Goal: Check status: Check status

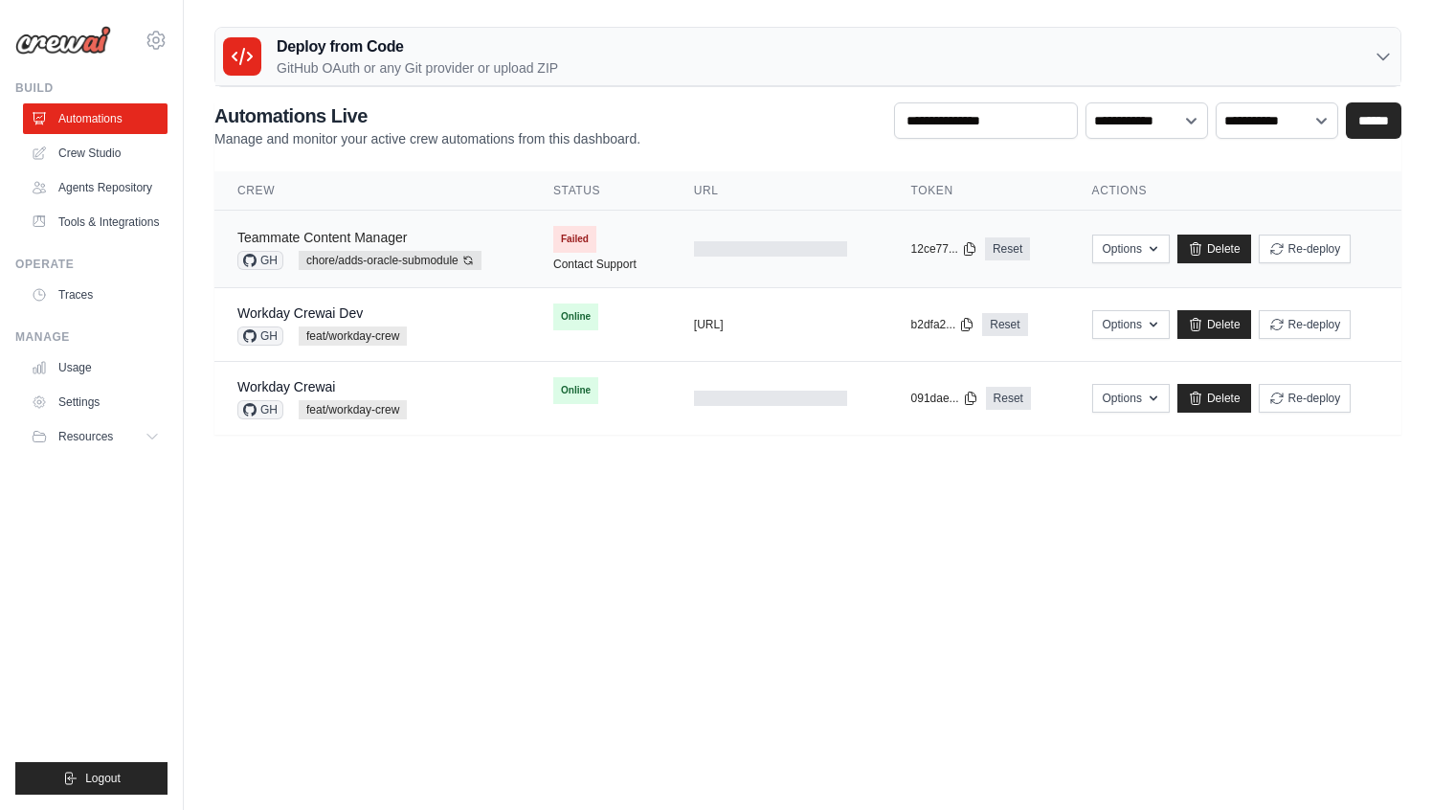
click at [389, 232] on link "Teammate Content Manager" at bounding box center [321, 237] width 169 height 15
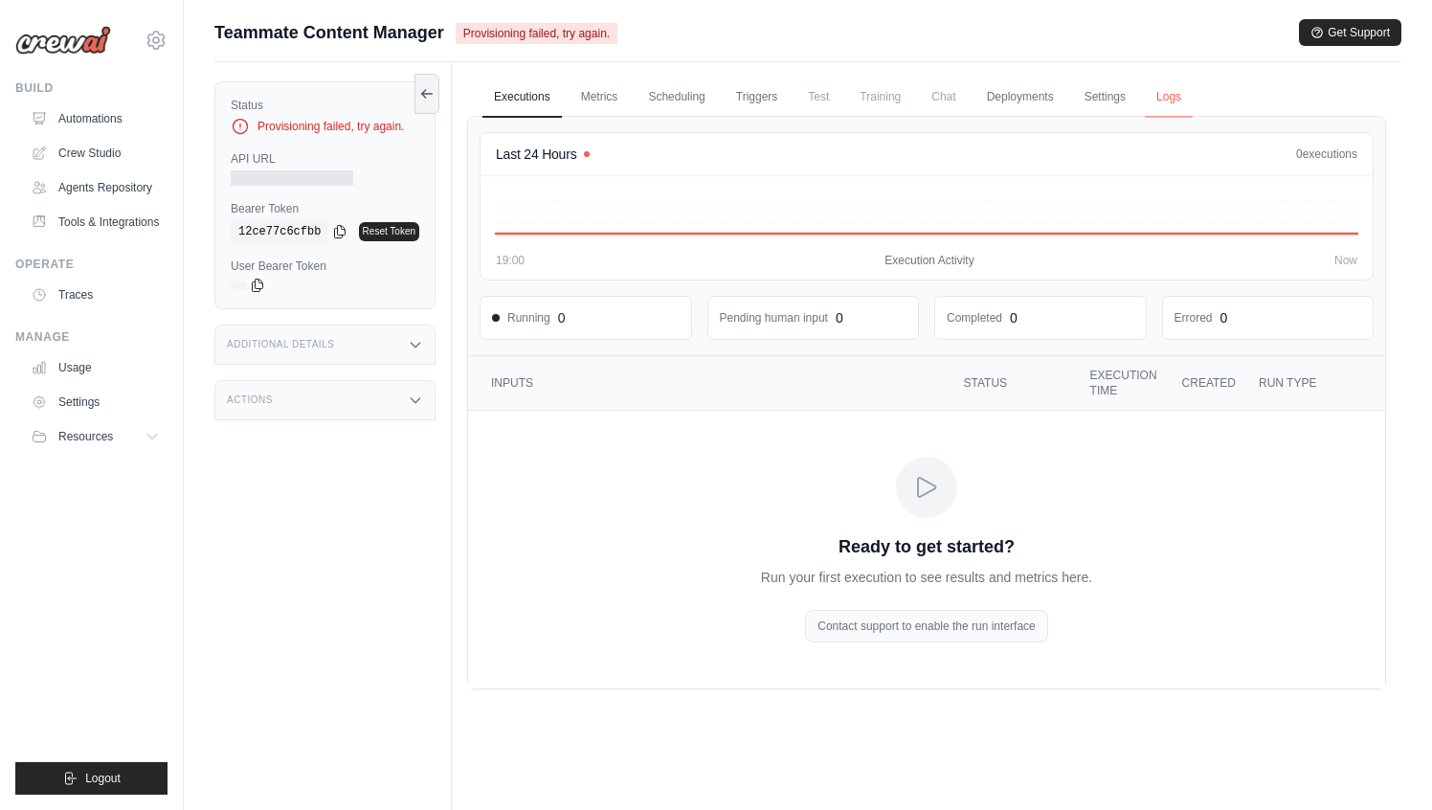
click at [1176, 107] on link "Logs" at bounding box center [1169, 98] width 48 height 40
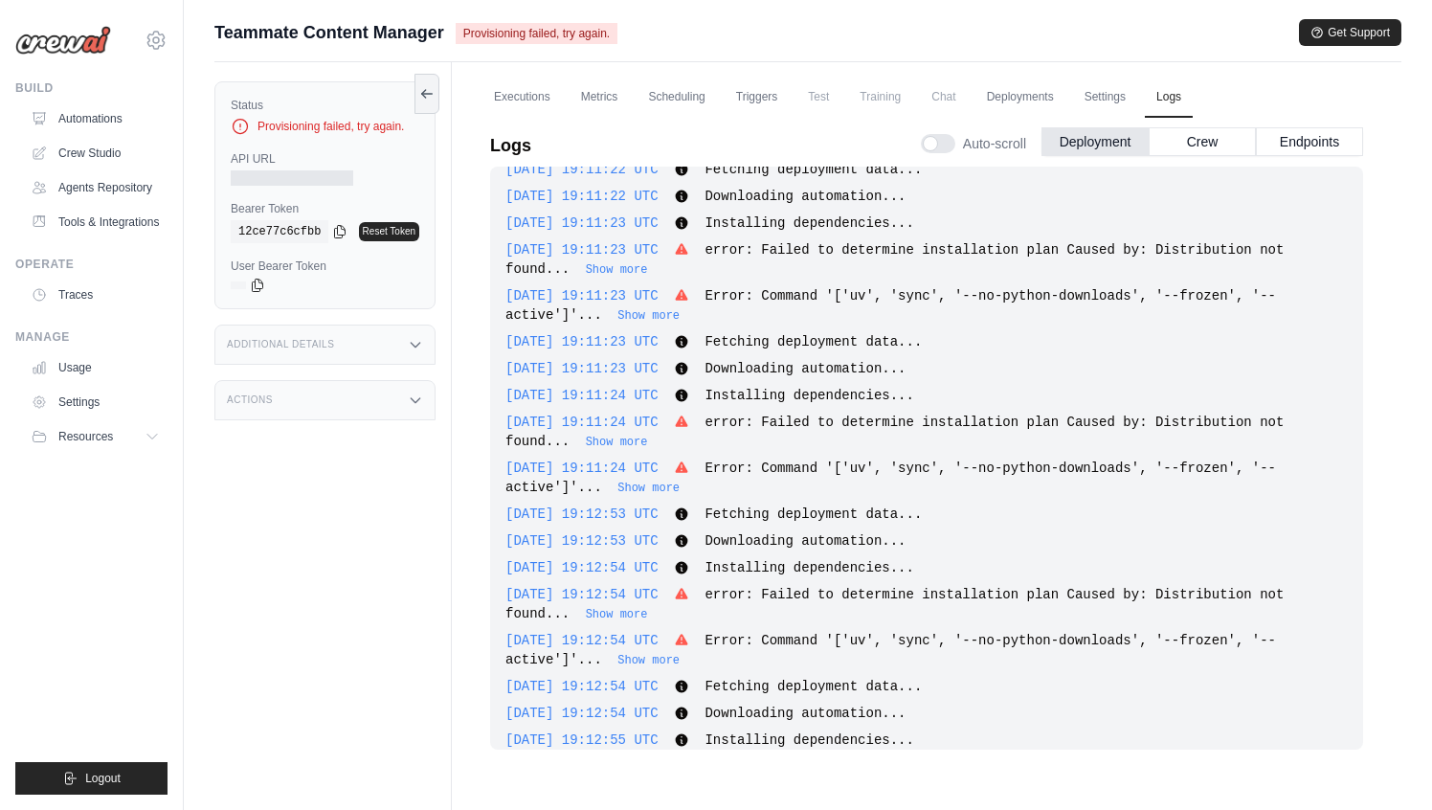
scroll to position [3467, 0]
click at [1043, 299] on span "Error: Command '['uv', 'sync', '--no-python-downloads', '--frozen', '--active']…" at bounding box center [890, 306] width 770 height 34
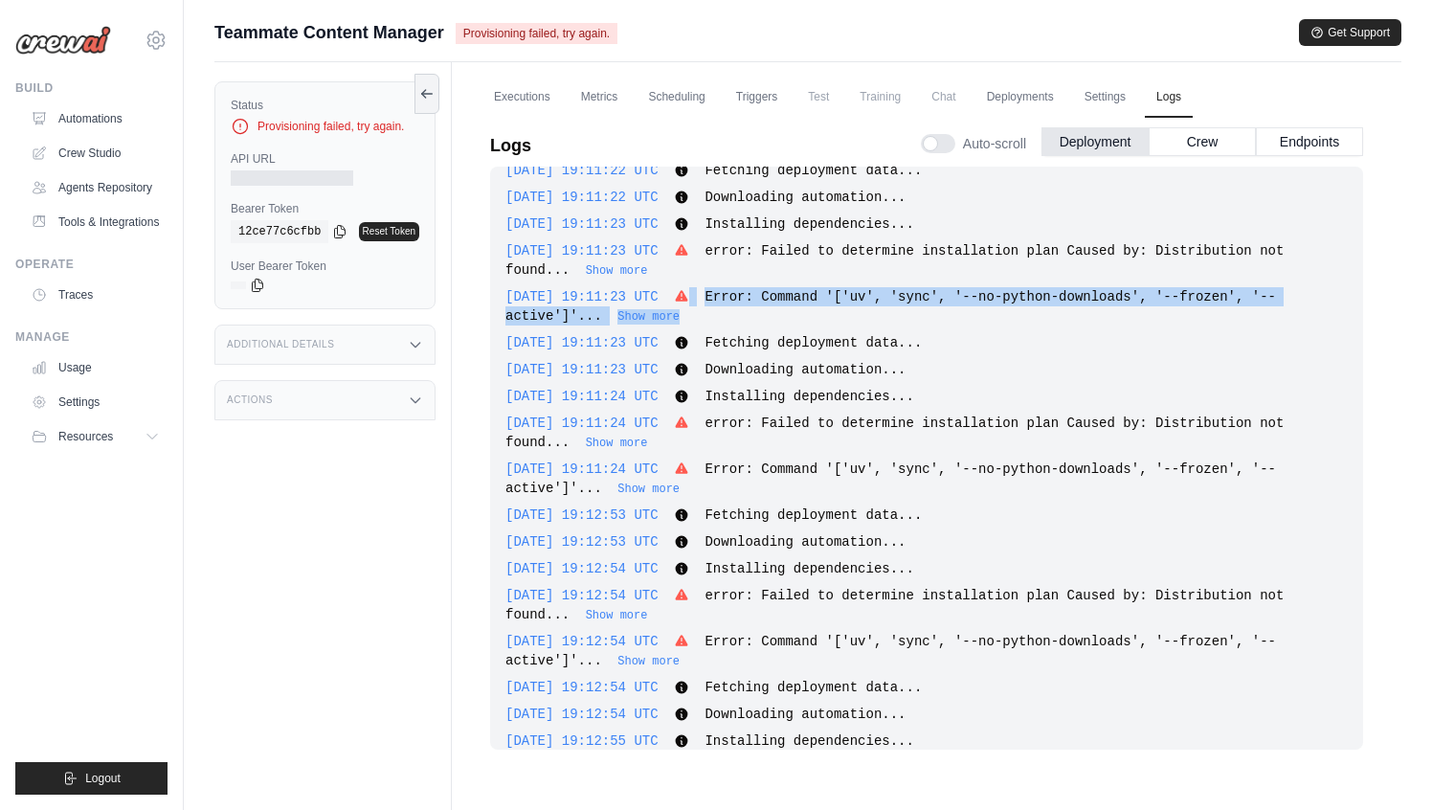
click at [942, 289] on span "Error: Command '['uv', 'sync', '--no-python-downloads', '--frozen', '--active']…" at bounding box center [890, 306] width 770 height 34
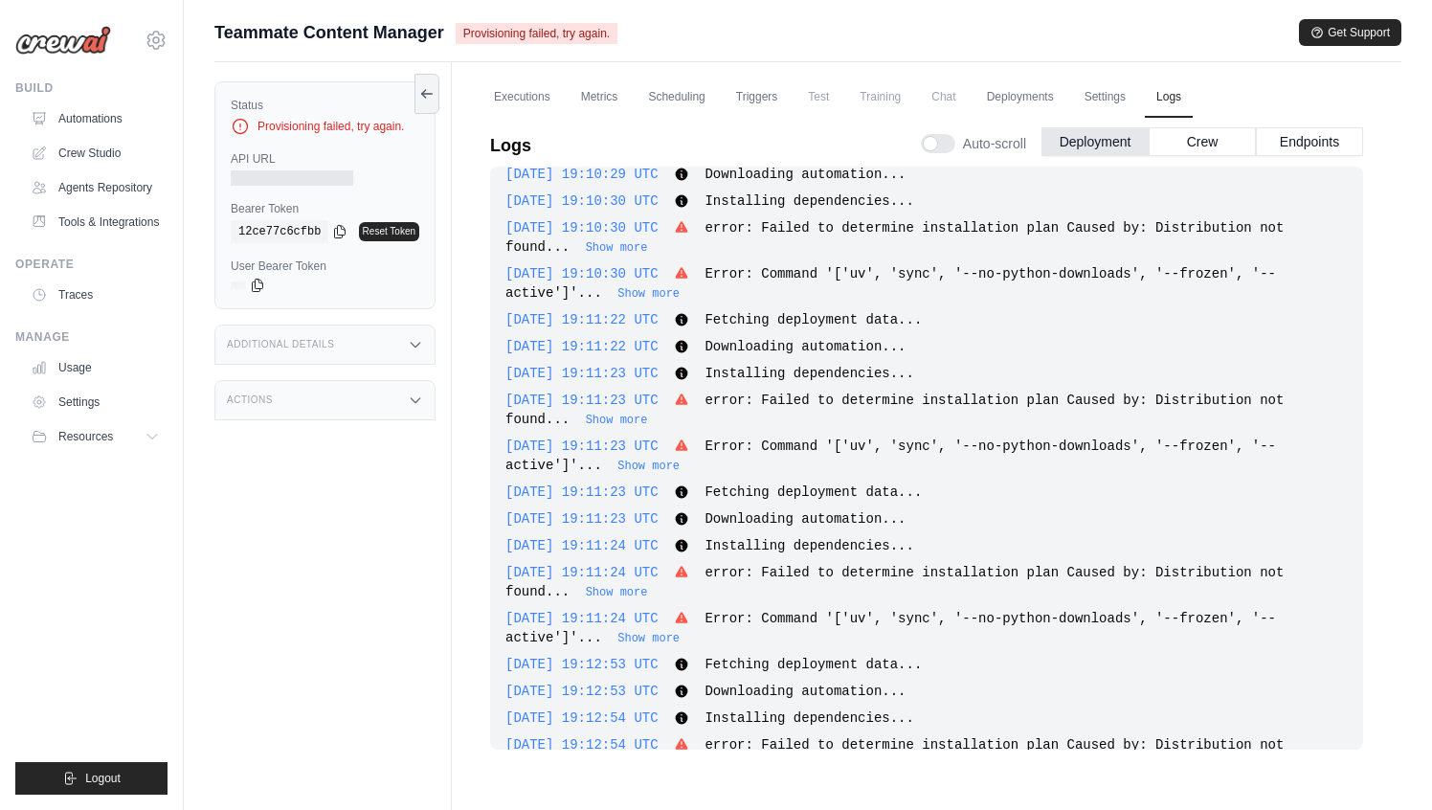
scroll to position [3307, 0]
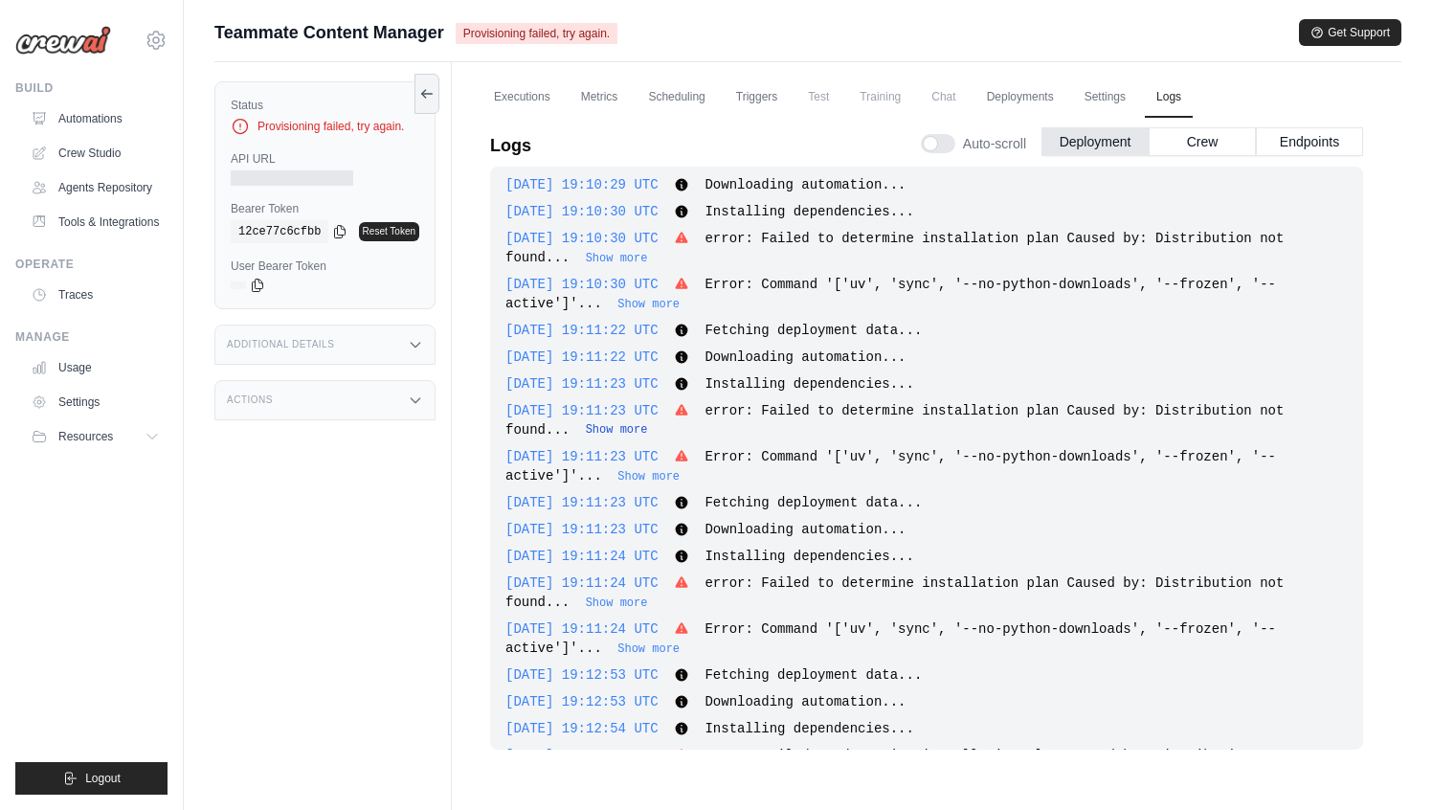
click at [625, 432] on button "Show more" at bounding box center [617, 429] width 62 height 15
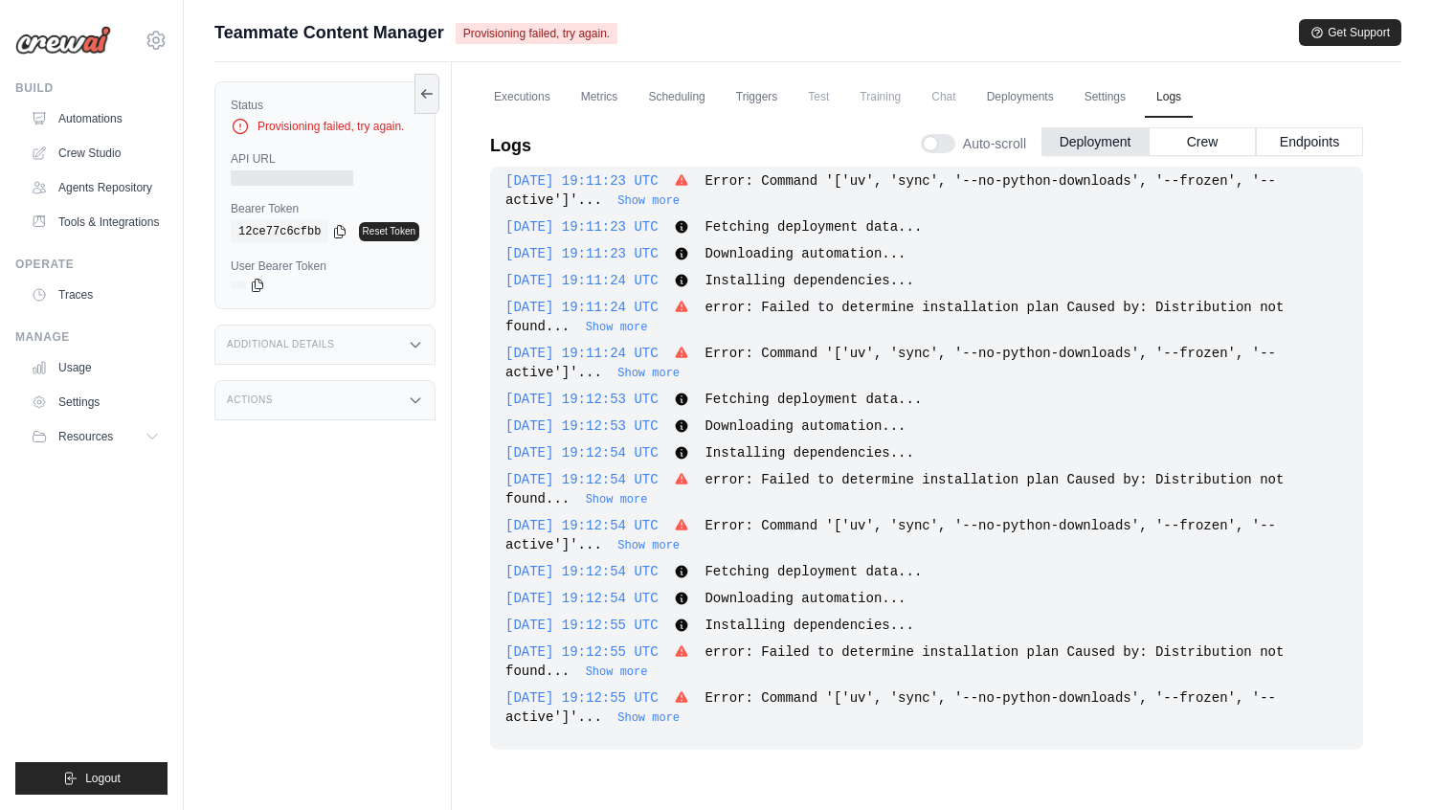
scroll to position [81, 0]
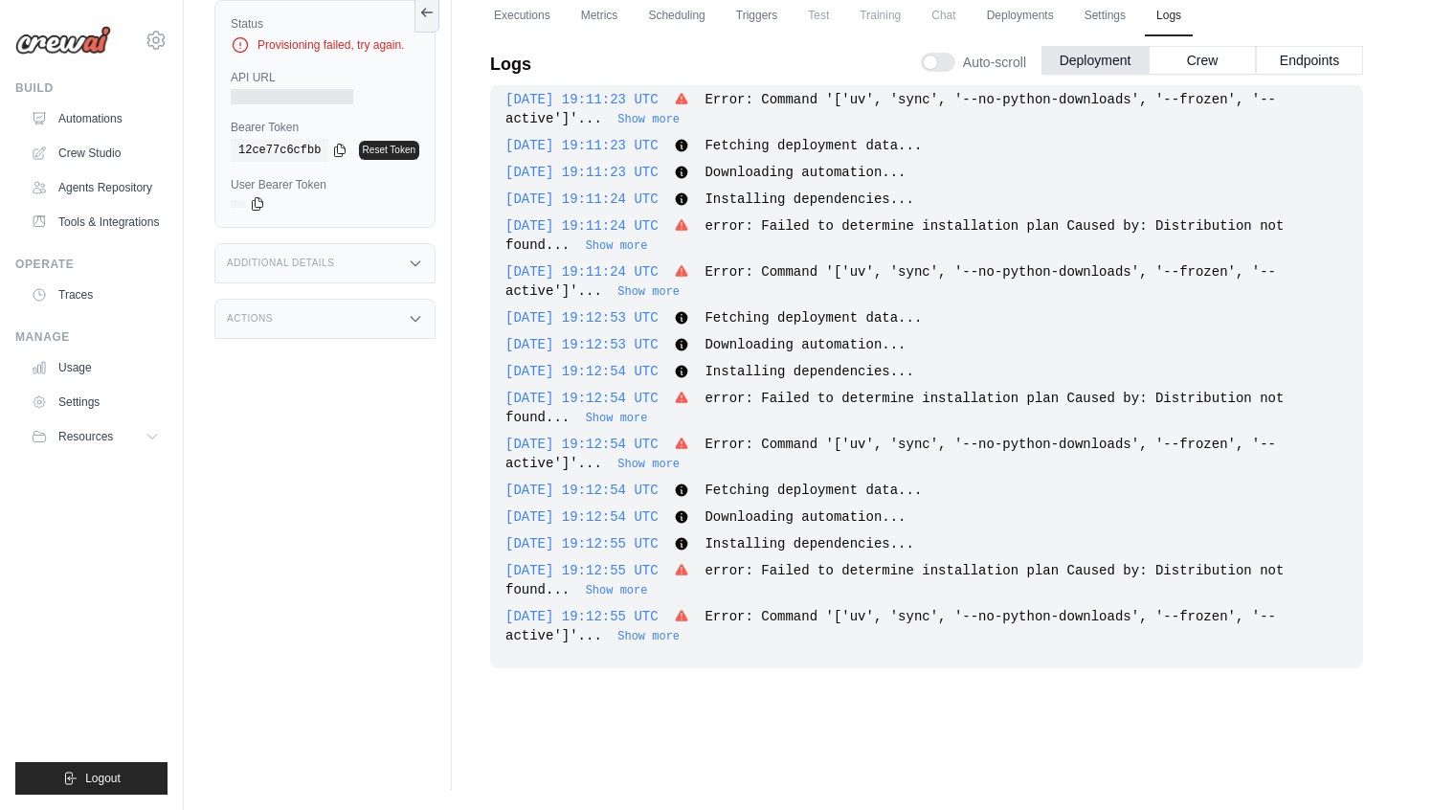
click at [903, 470] on div "2025-10-14 19:12:54 UTC Error: Command '['uv', 'sync', '--no-python-downloads',…" at bounding box center [926, 454] width 842 height 38
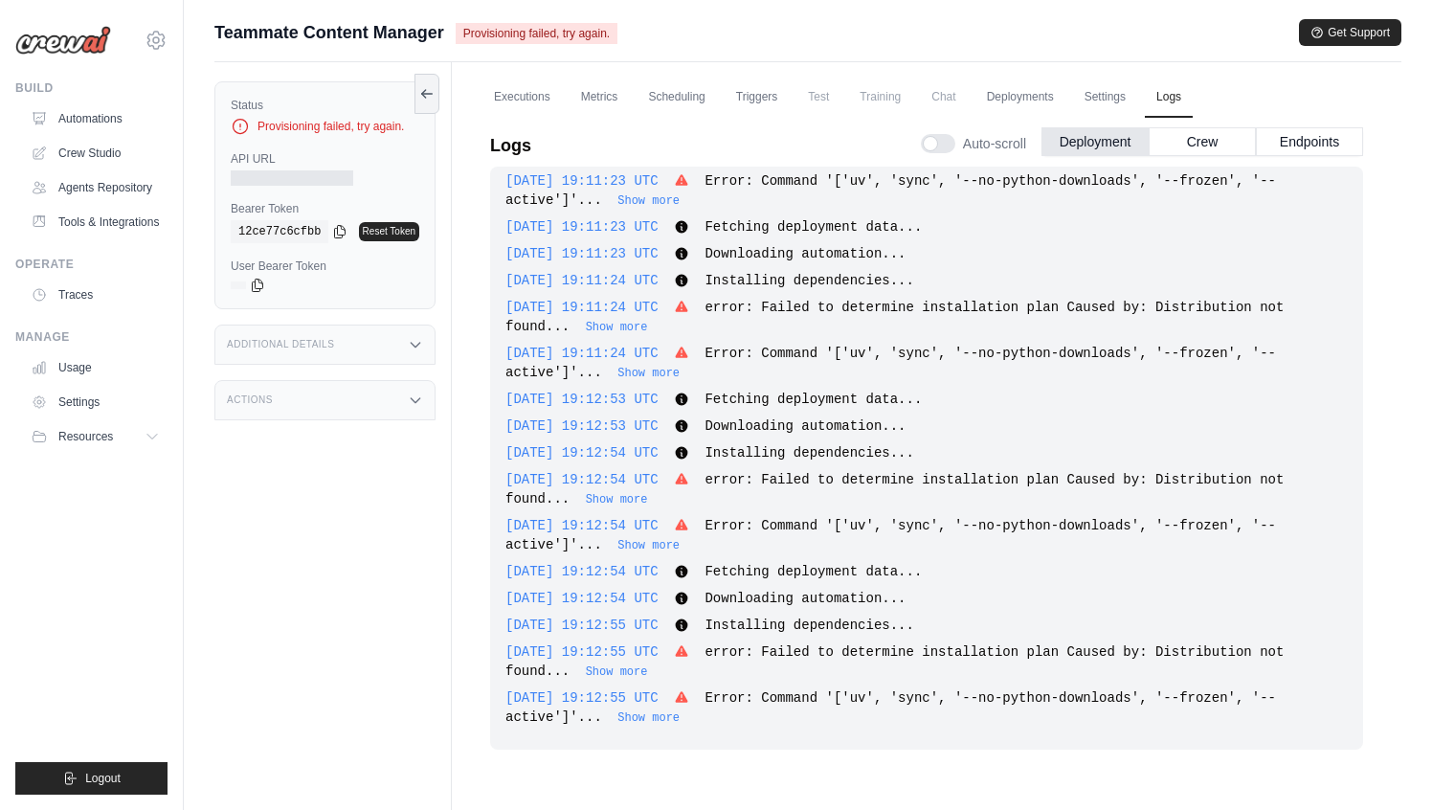
click at [376, 337] on div "Additional Details" at bounding box center [324, 344] width 221 height 40
click at [364, 558] on div "Actions" at bounding box center [324, 548] width 221 height 40
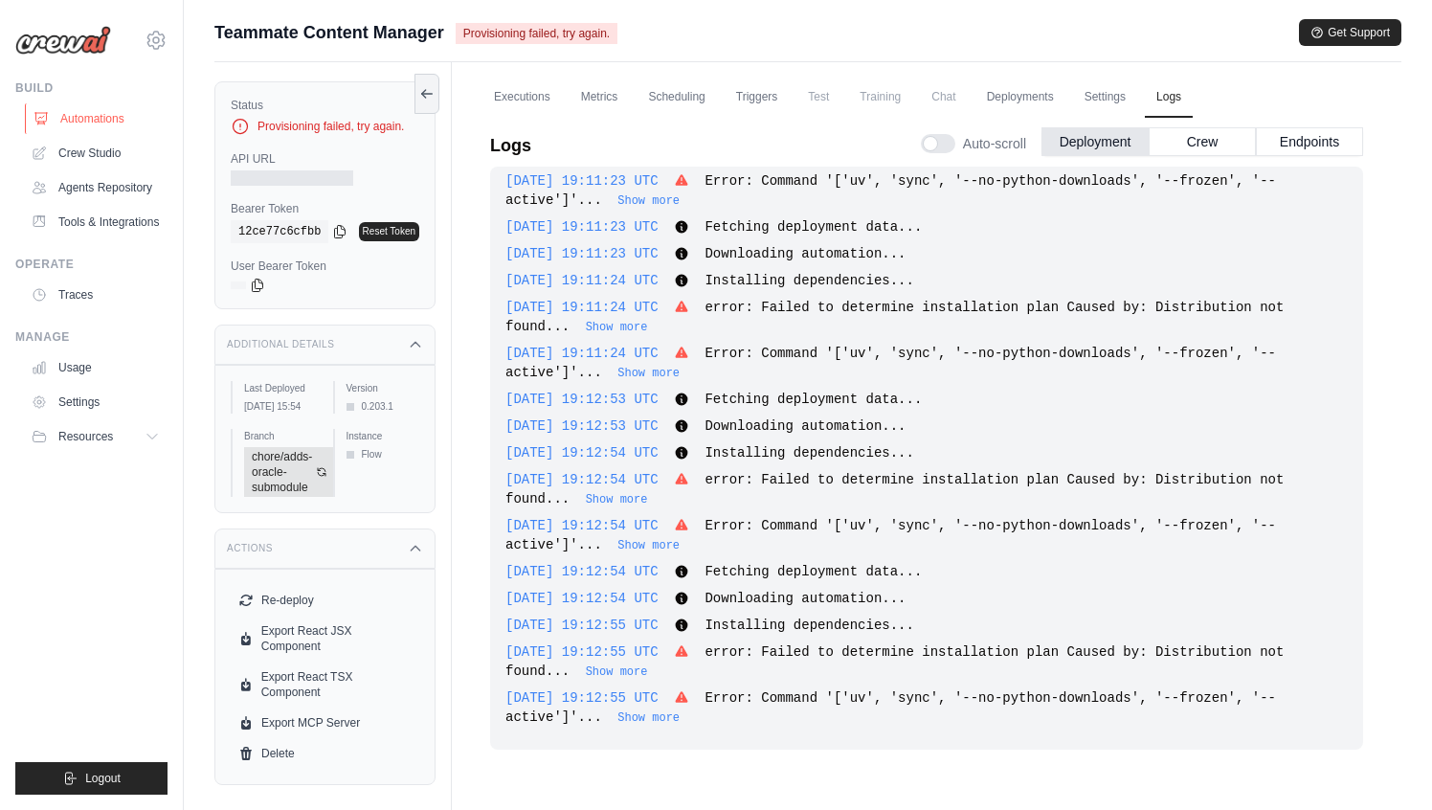
click at [101, 107] on link "Automations" at bounding box center [97, 118] width 145 height 31
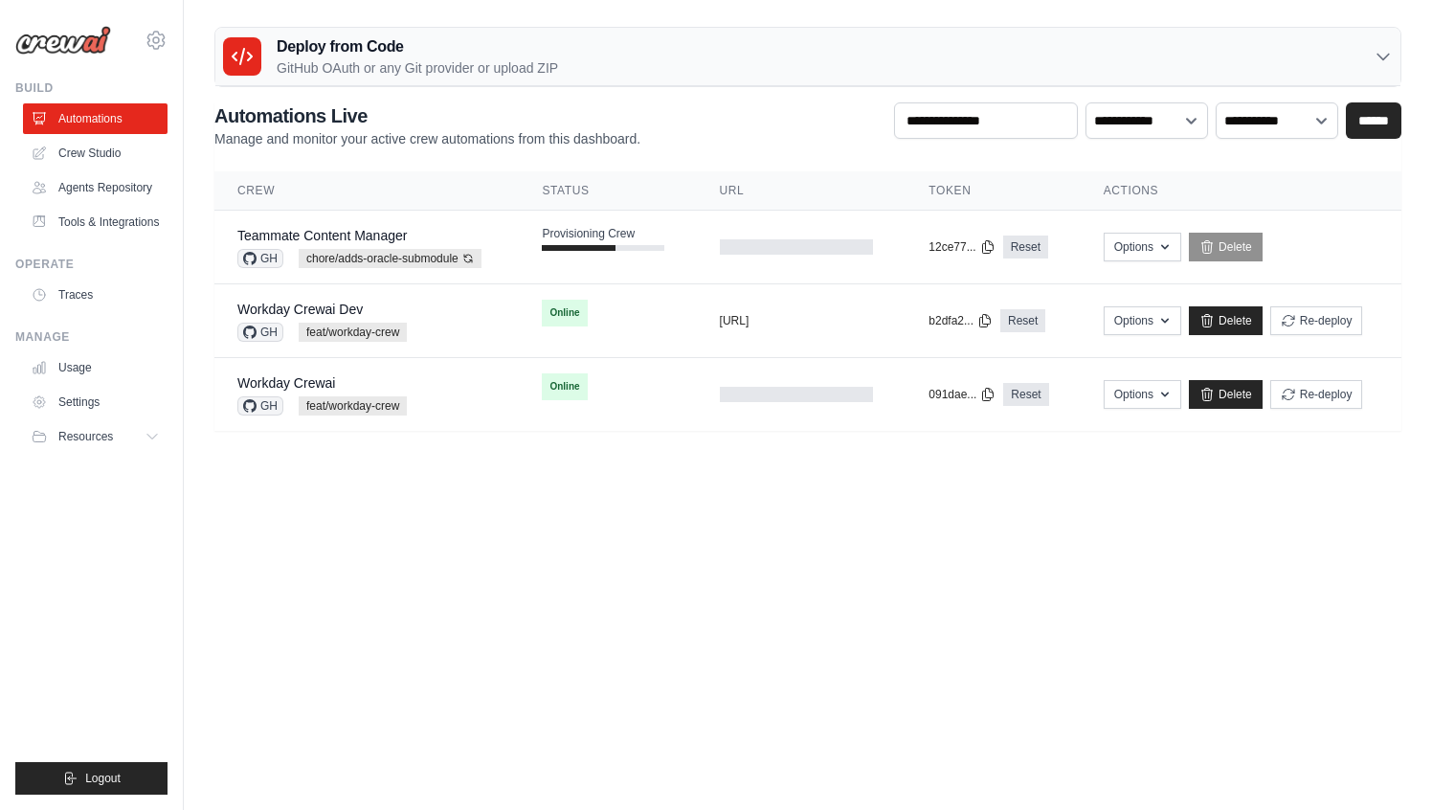
click at [716, 81] on div "Deploy from Code GitHub OAuth or any Git provider or upload ZIP" at bounding box center [807, 57] width 1185 height 58
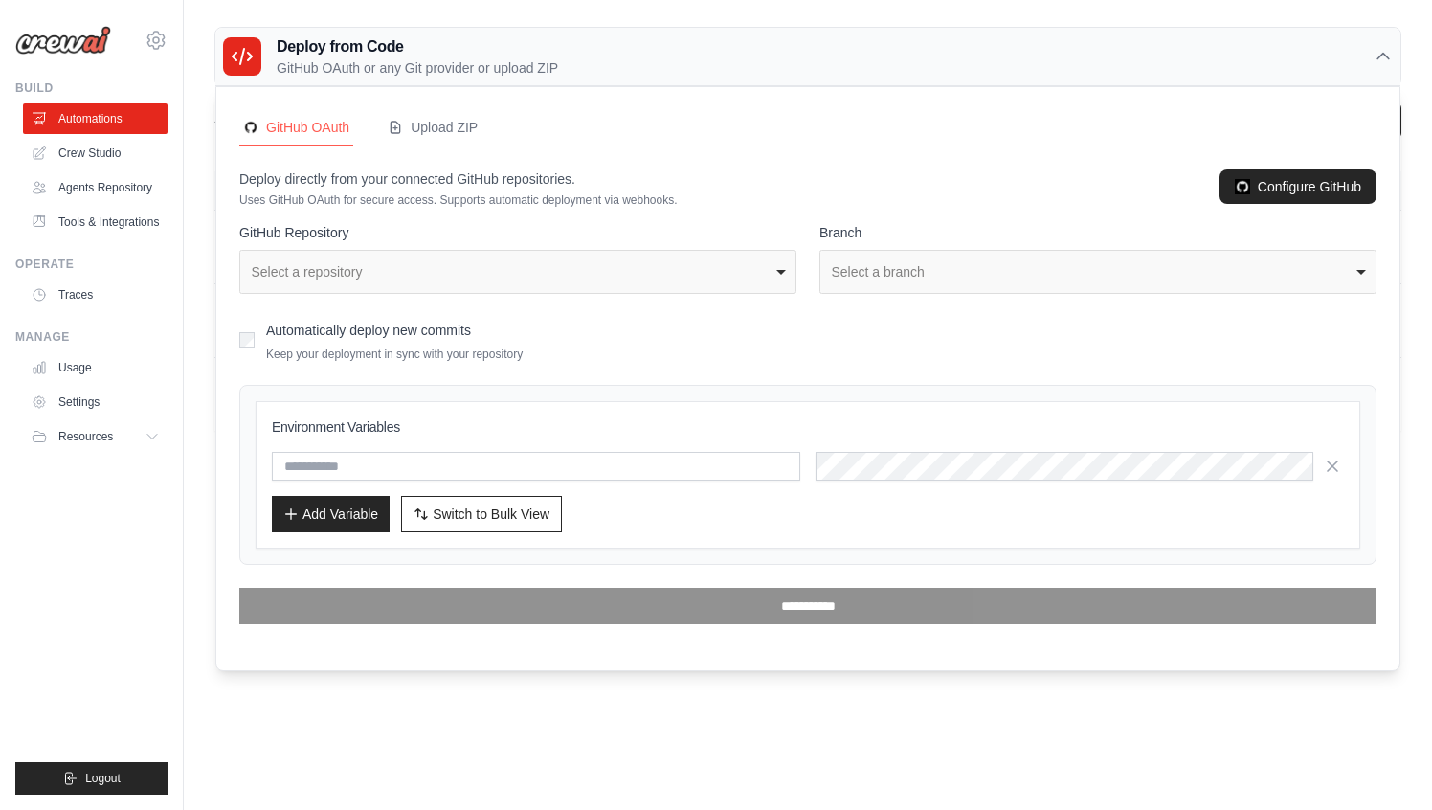
click at [751, 59] on div "Deploy from Code GitHub OAuth or any Git provider or upload ZIP" at bounding box center [807, 57] width 1185 height 58
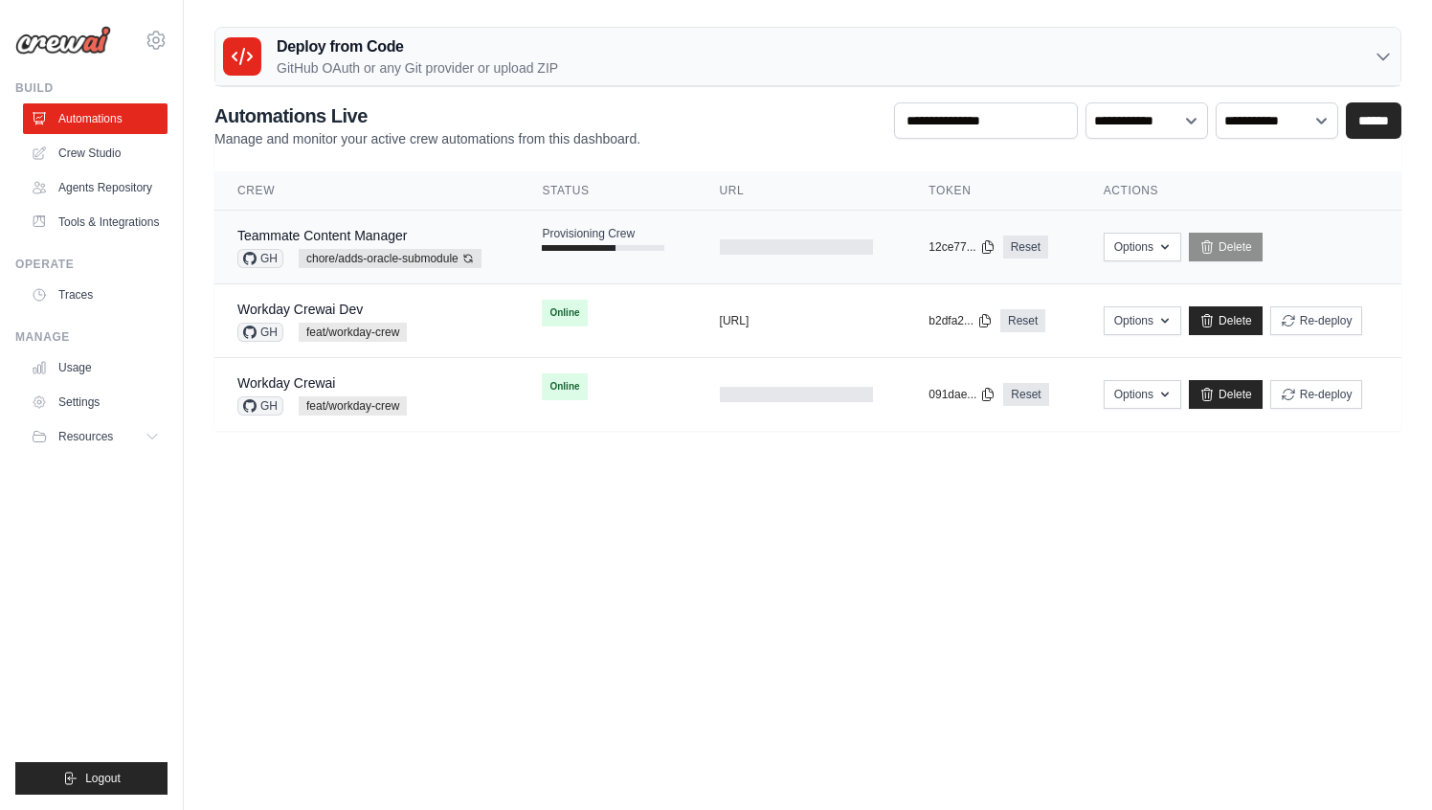
click at [358, 226] on div "Teammate Content Manager" at bounding box center [359, 235] width 244 height 19
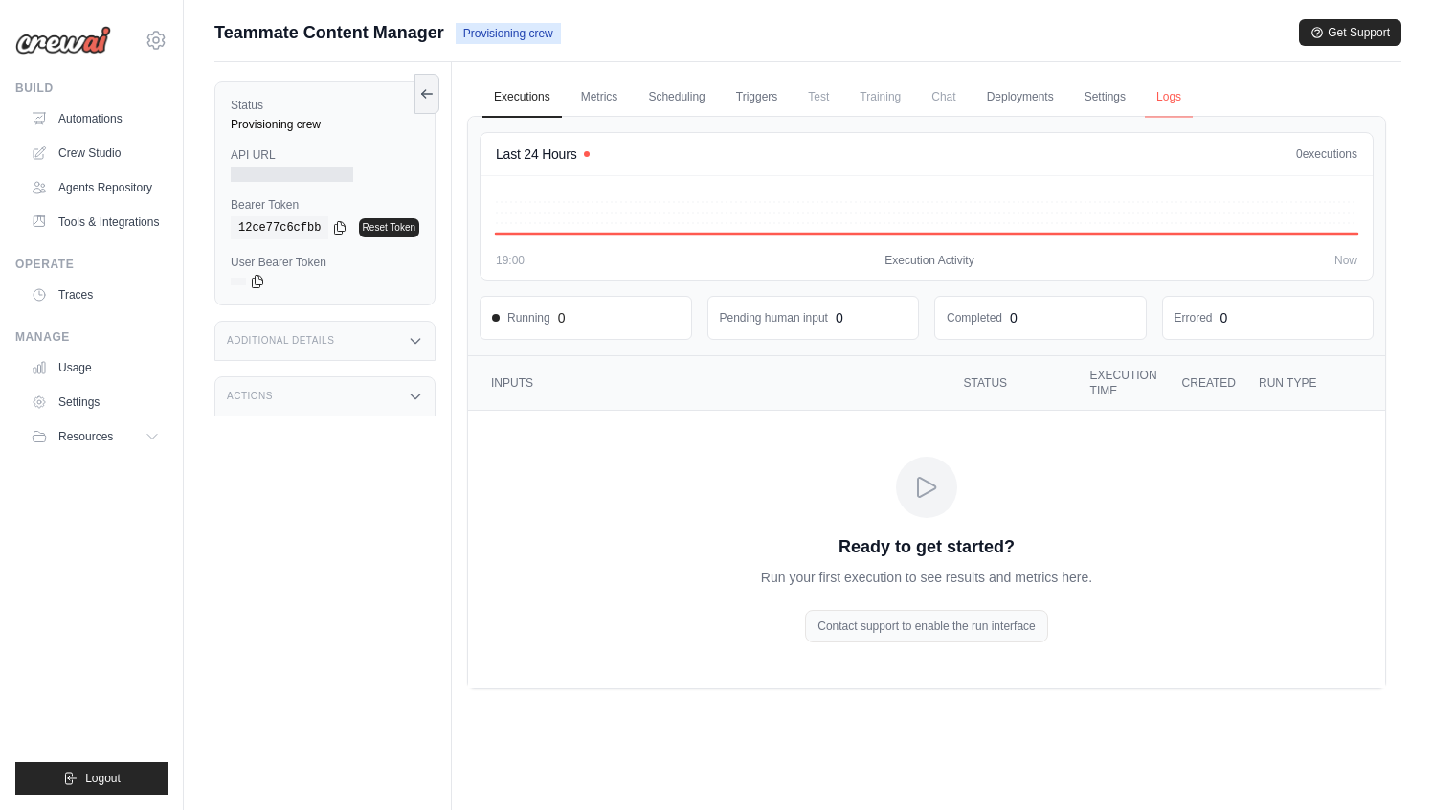
click at [1170, 95] on link "Logs" at bounding box center [1169, 98] width 48 height 40
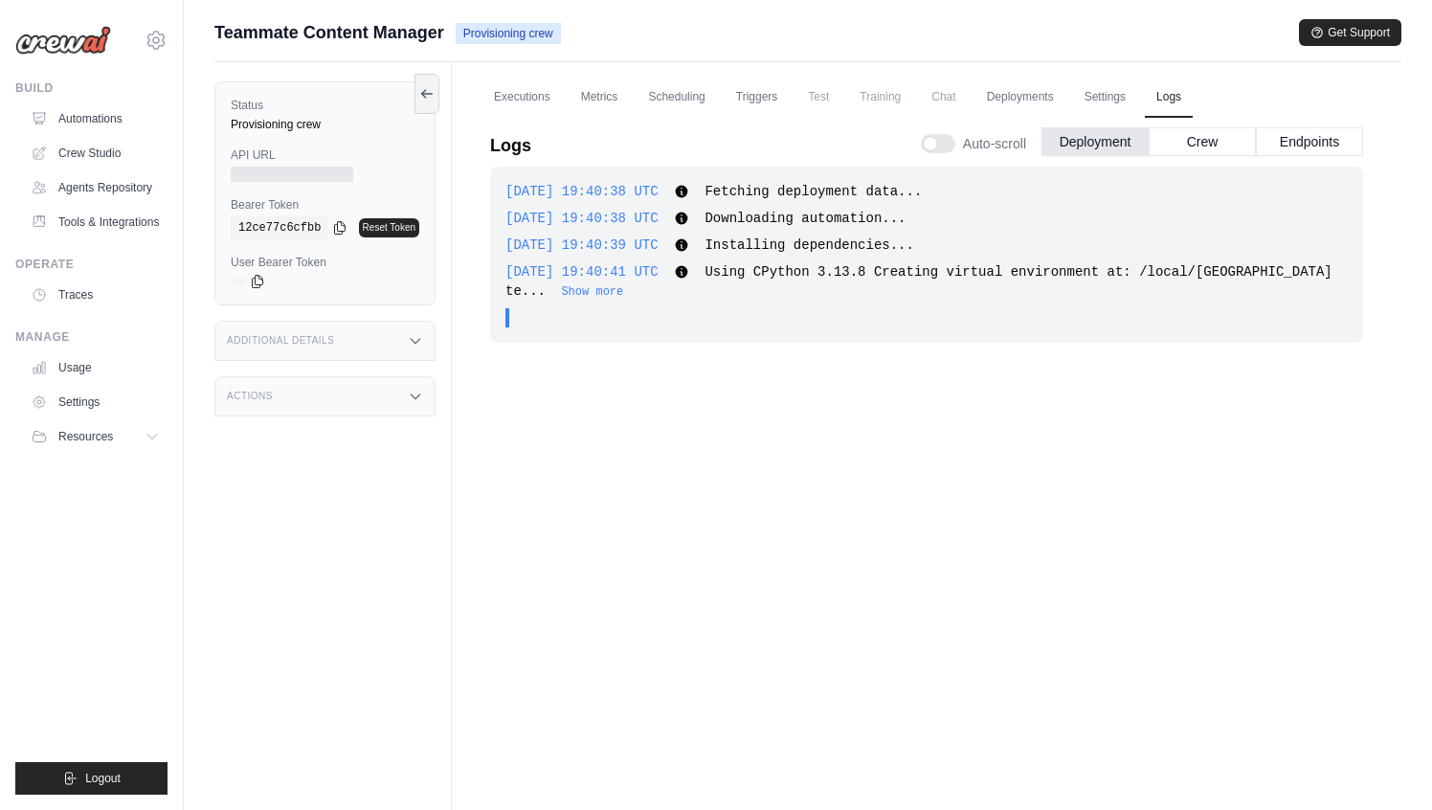
click at [1020, 265] on span "Using CPython 3.13.8 Creating virtual environment at: /local/venv Building te..." at bounding box center [918, 281] width 827 height 34
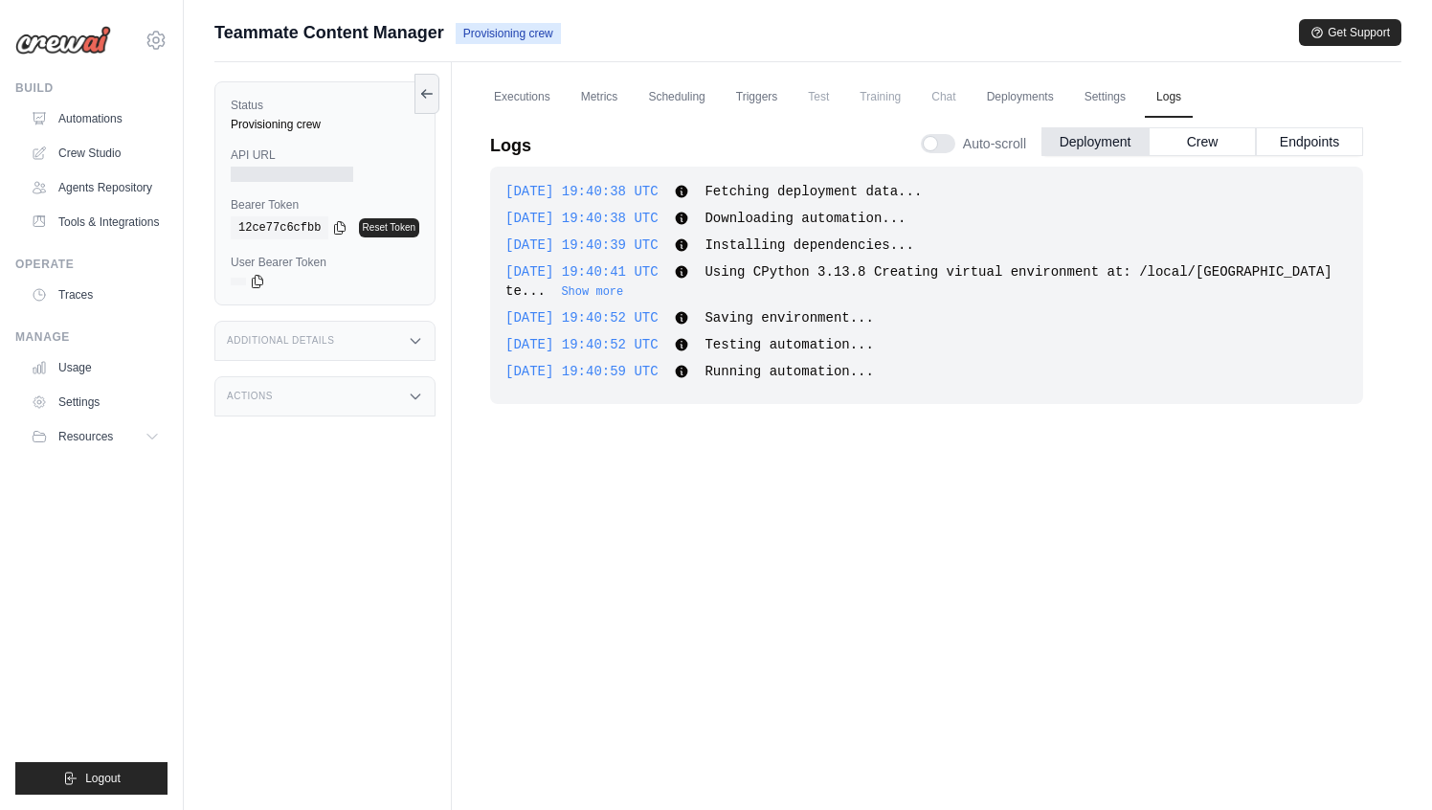
click at [560, 19] on div "Teammate Content Manager Provisioning crew" at bounding box center [387, 32] width 346 height 27
click at [119, 121] on link "Automations" at bounding box center [97, 118] width 145 height 31
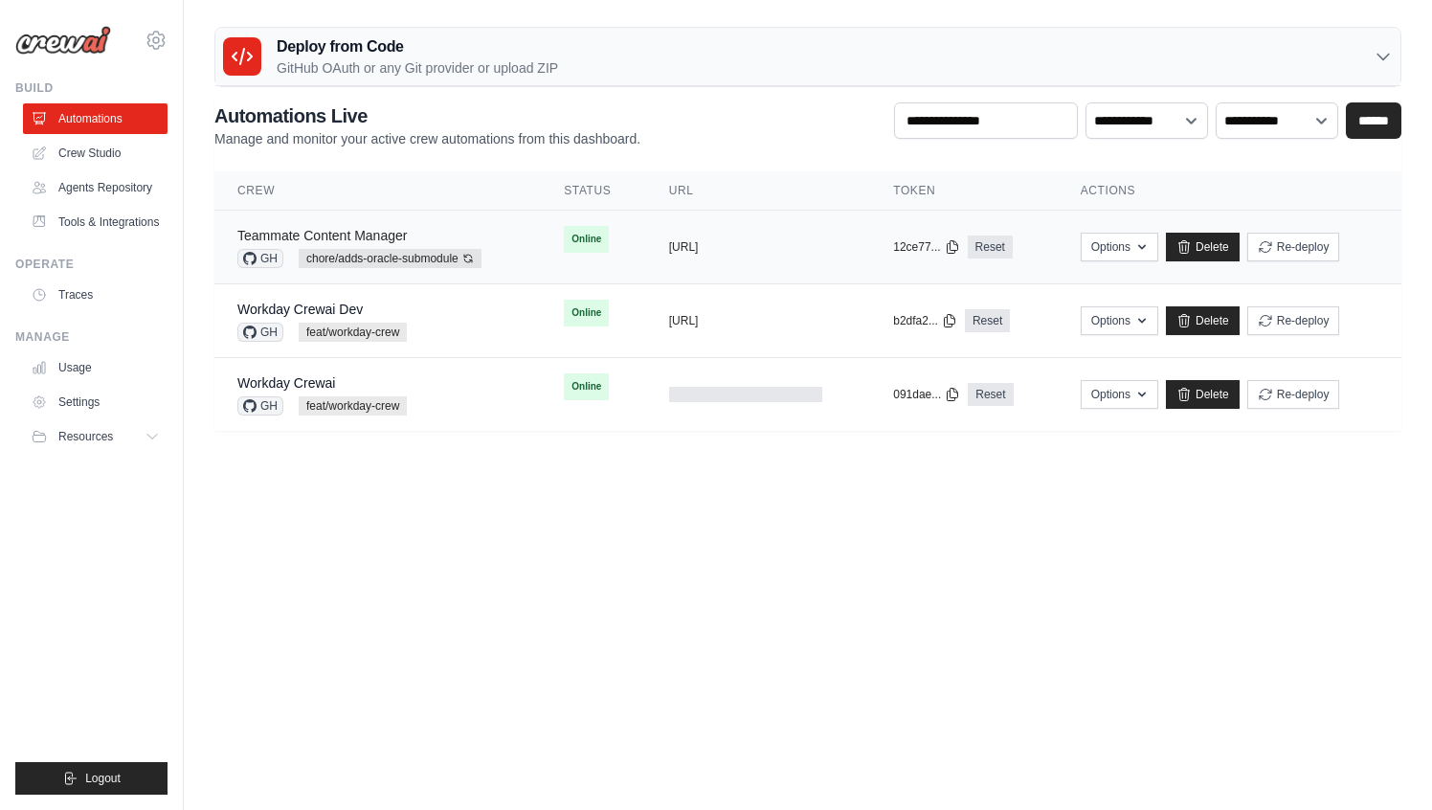
click at [340, 234] on link "Teammate Content Manager" at bounding box center [321, 235] width 169 height 15
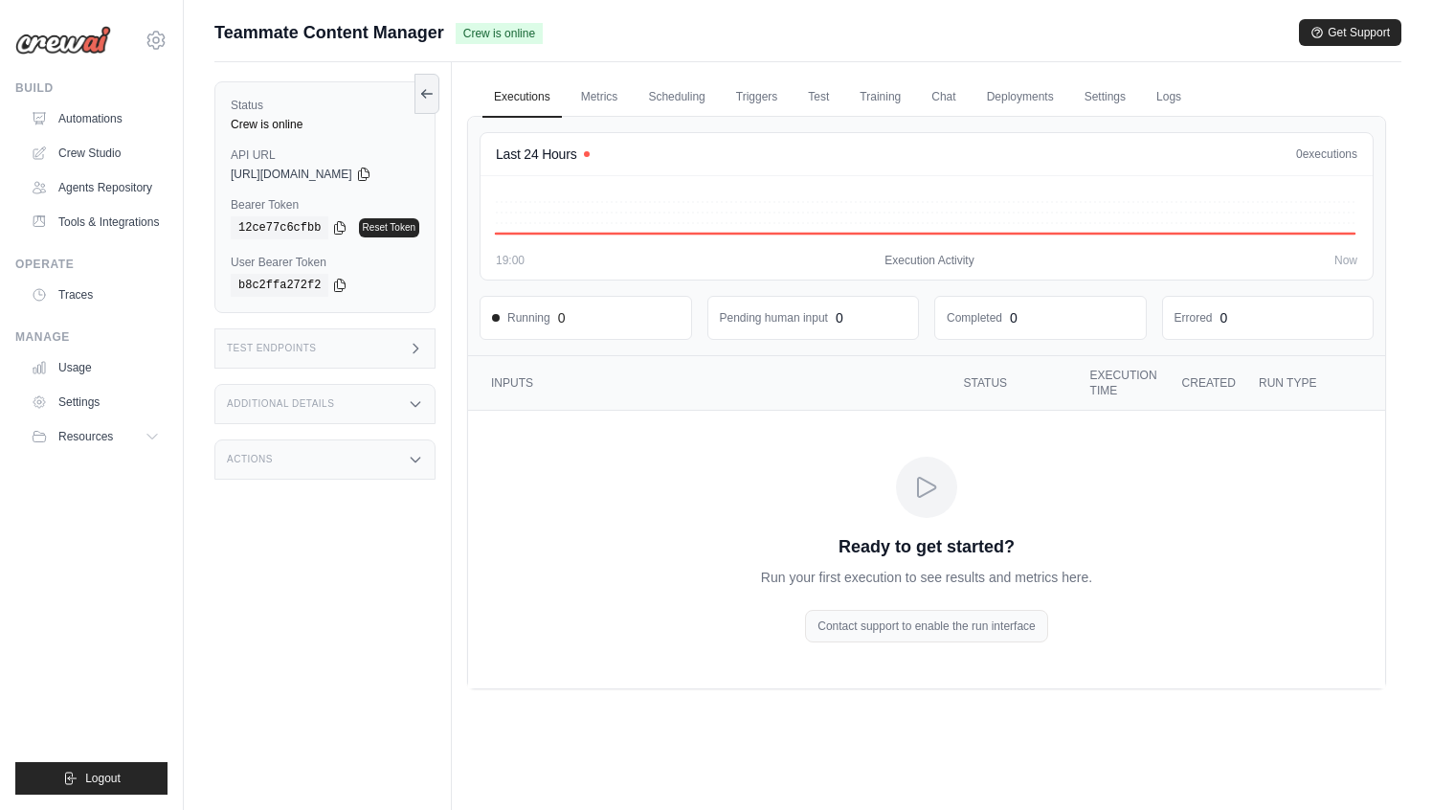
click at [400, 346] on div "Test Endpoints" at bounding box center [324, 348] width 221 height 40
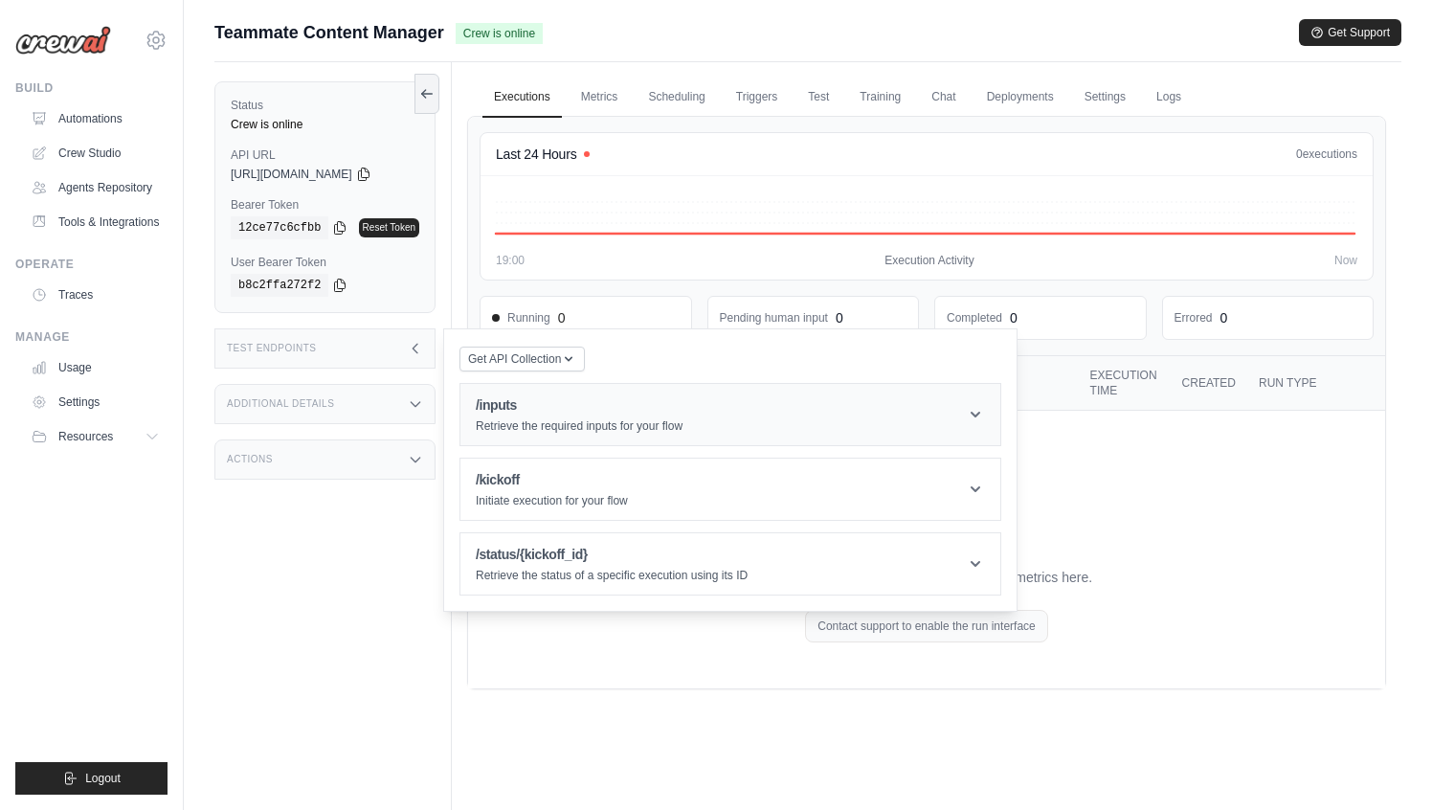
click at [504, 386] on header "/inputs Retrieve the required inputs for your flow" at bounding box center [730, 414] width 540 height 61
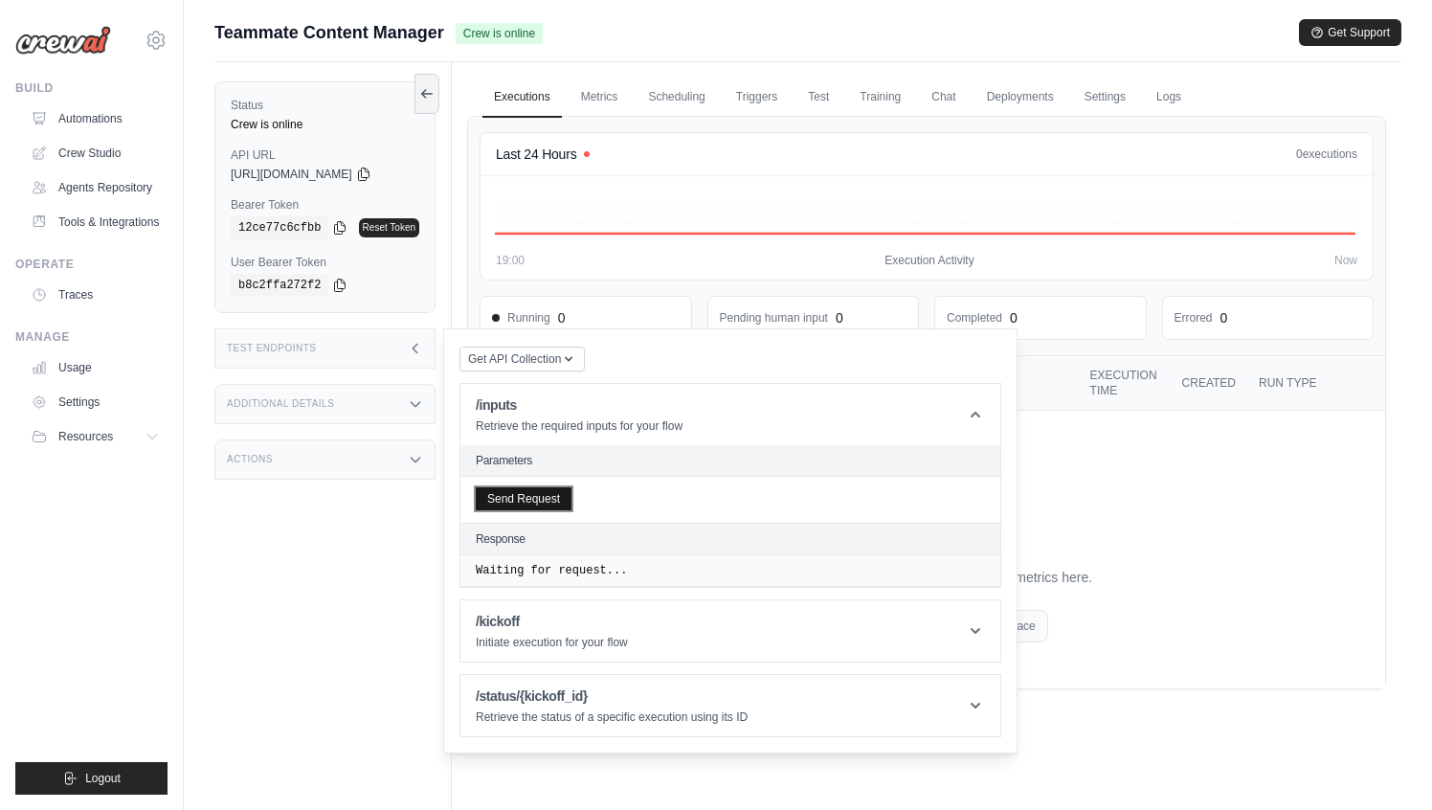
click at [548, 490] on button "Send Request" at bounding box center [524, 498] width 96 height 23
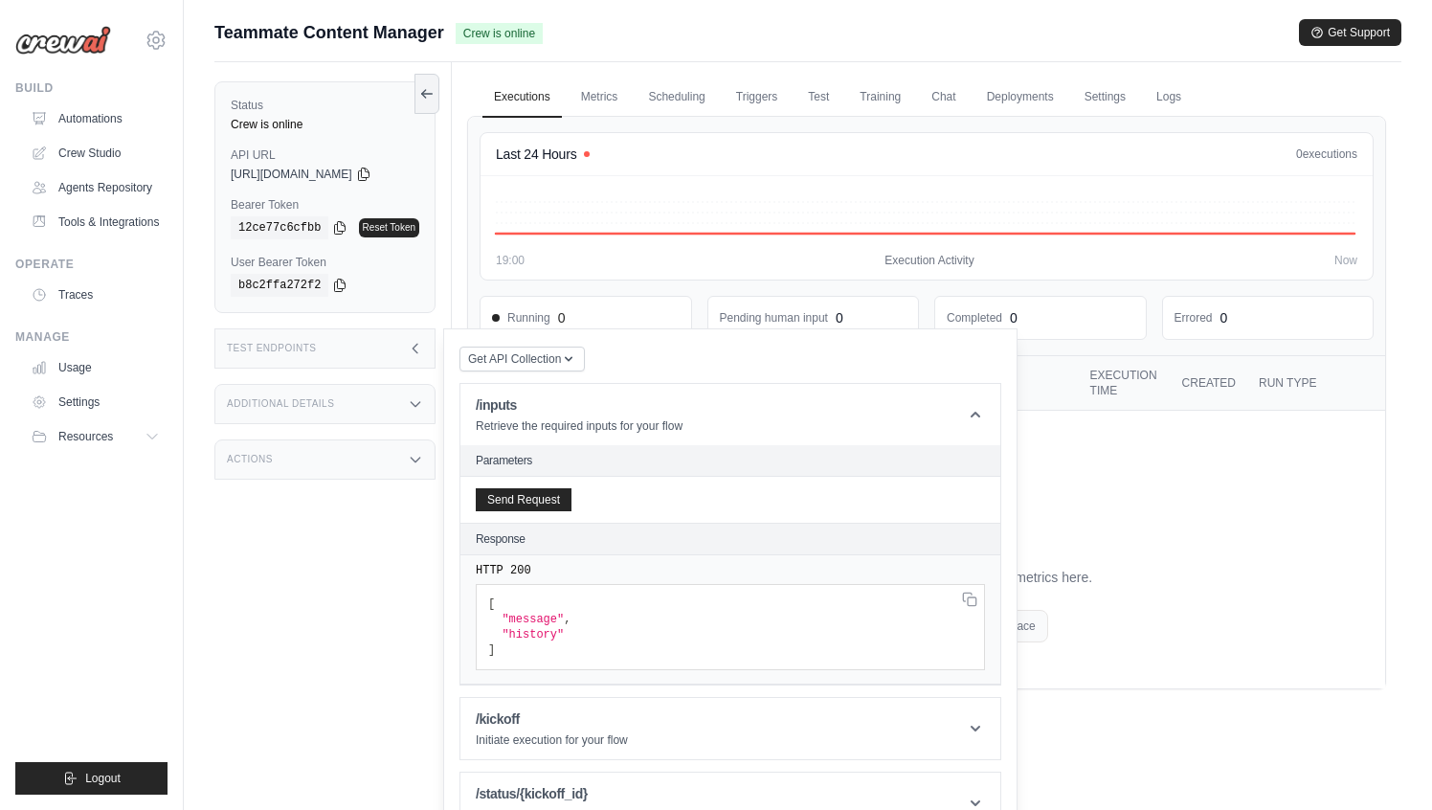
click at [540, 620] on span ""message"" at bounding box center [533, 619] width 62 height 13
click at [536, 629] on span ""history"" at bounding box center [533, 634] width 62 height 13
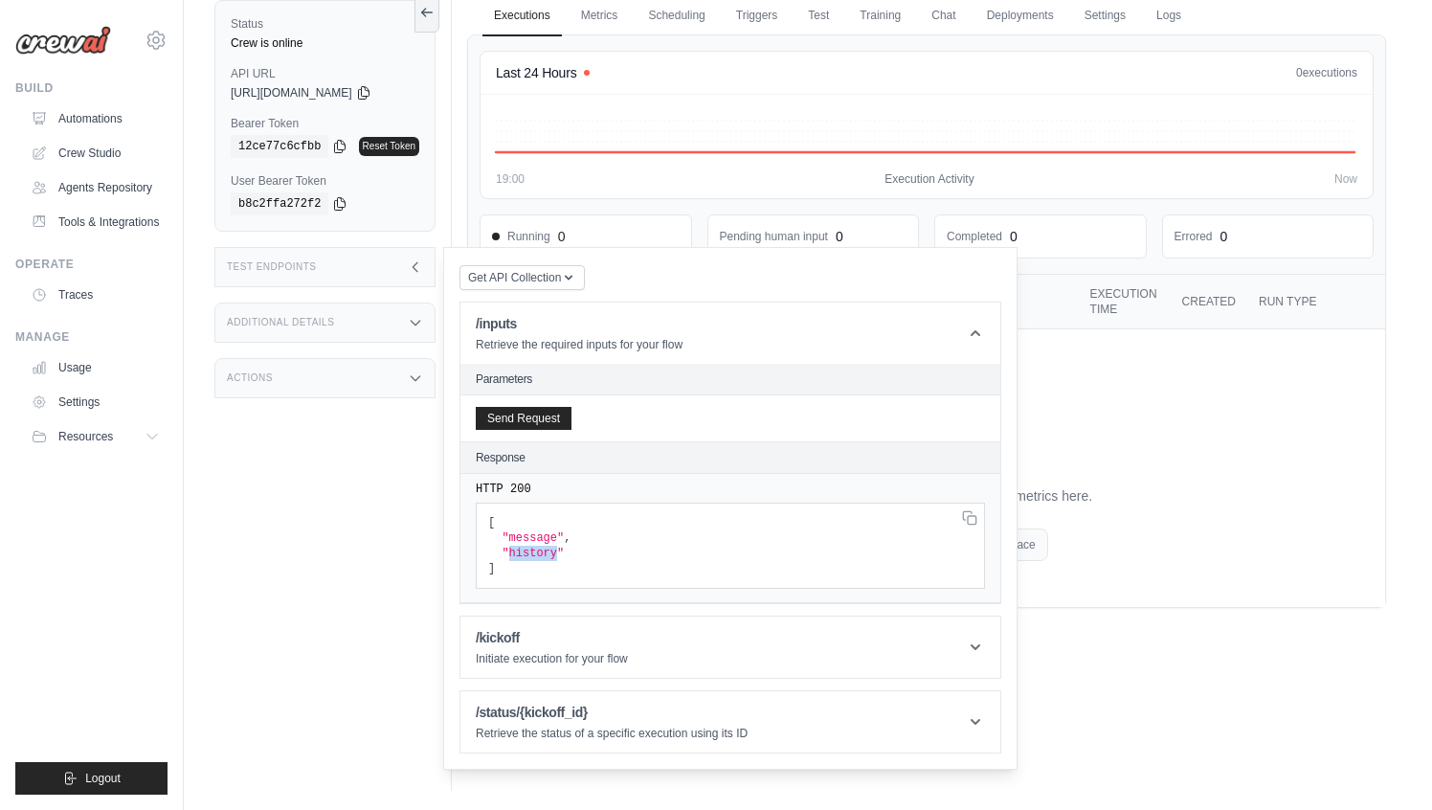
click at [412, 279] on div "Test Endpoints" at bounding box center [324, 267] width 221 height 40
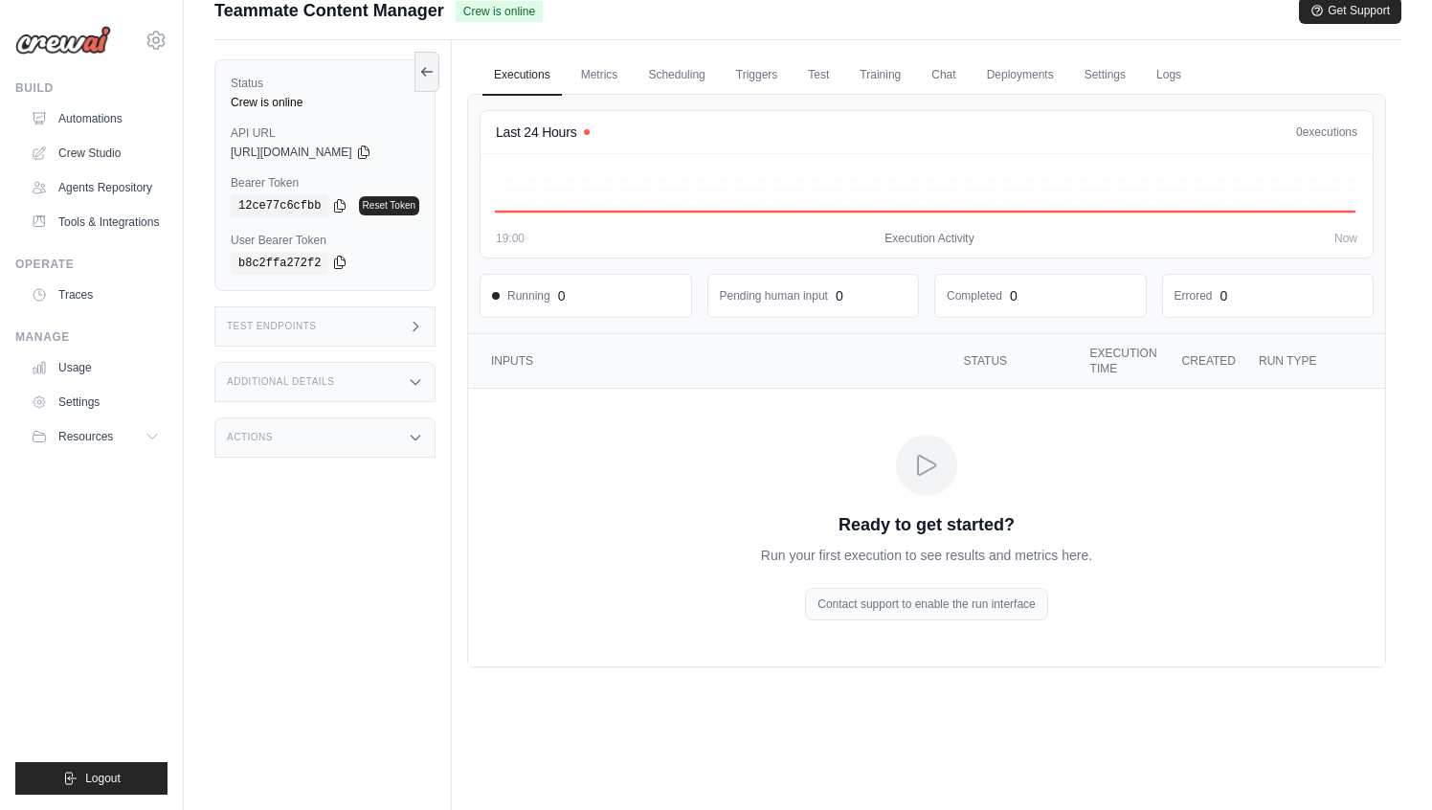
scroll to position [0, 0]
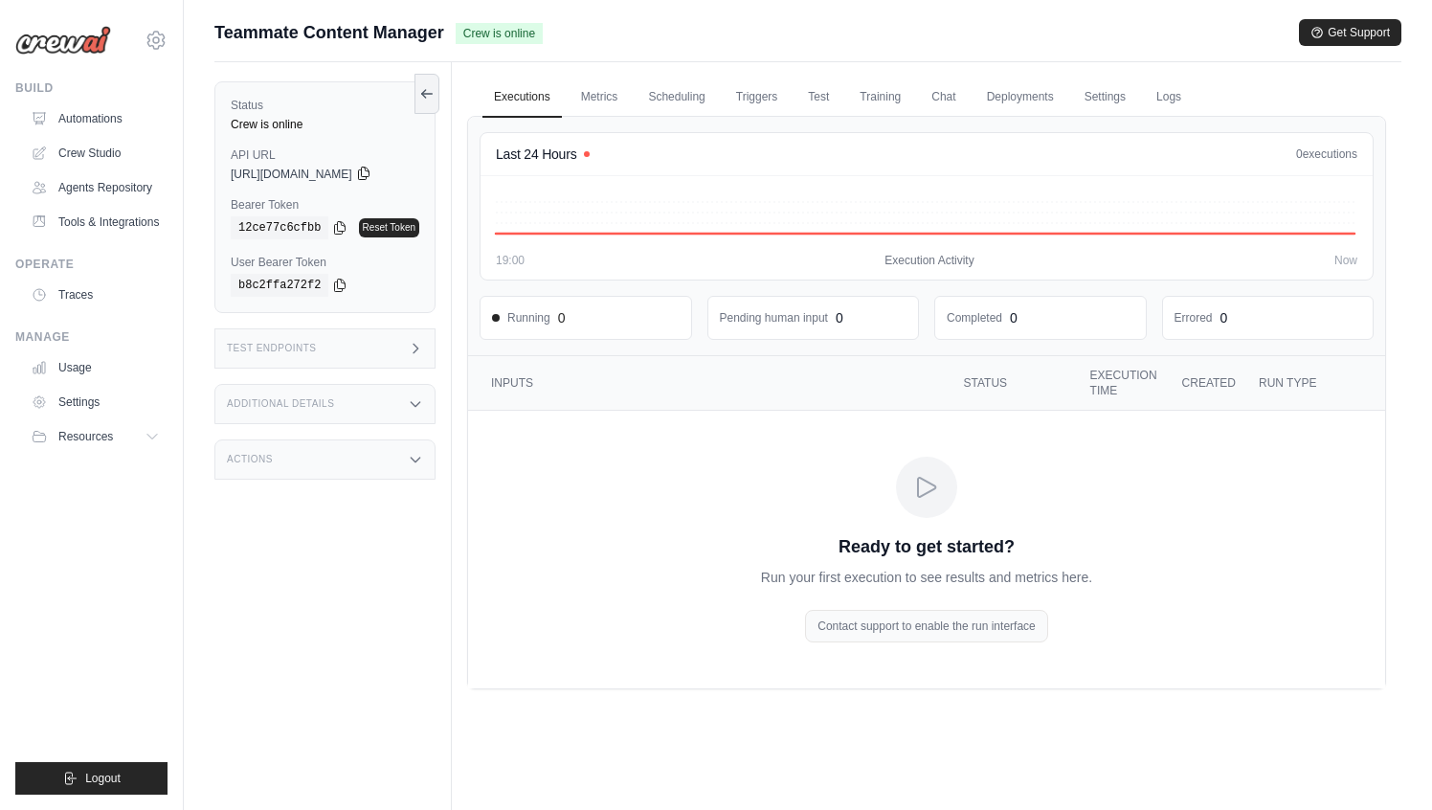
click at [371, 175] on icon at bounding box center [363, 173] width 15 height 15
click at [339, 230] on icon at bounding box center [340, 227] width 11 height 12
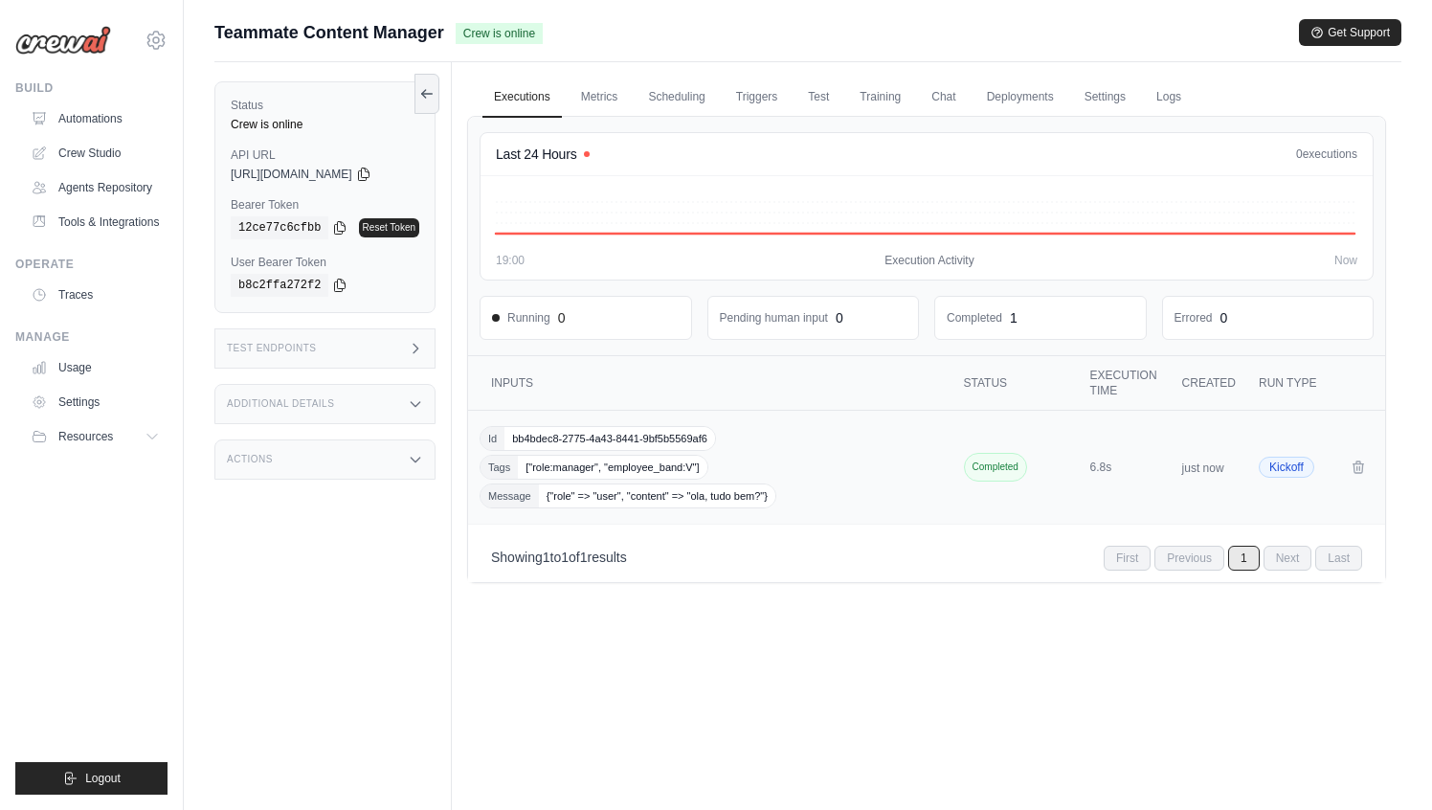
click at [924, 447] on div "Id bb4bdec8-2775-4a43-8441-9bf5b5569af6 Tags ["role:manager", "employee_band:V"…" at bounding box center [712, 467] width 465 height 82
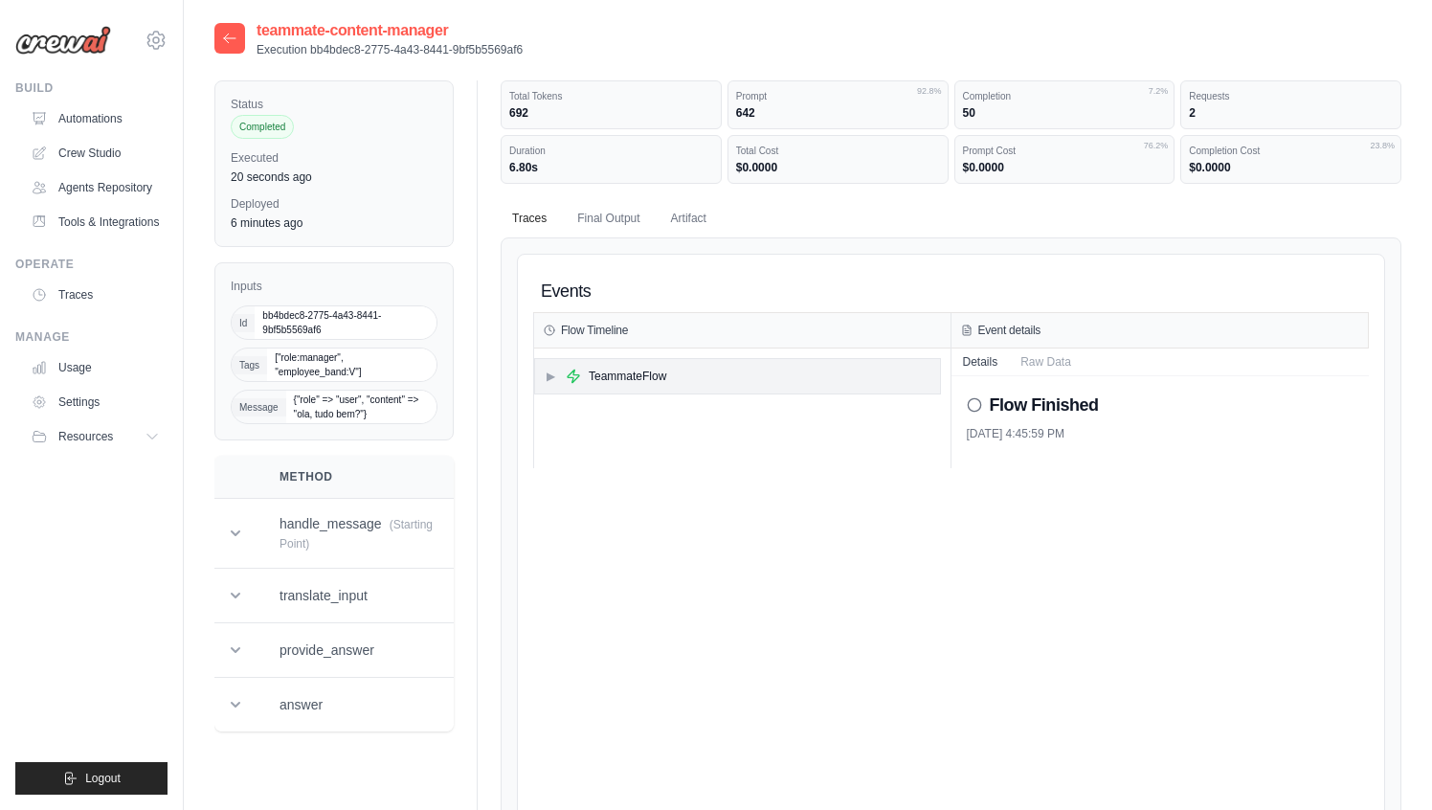
click at [620, 378] on div "TeammateFlow" at bounding box center [628, 375] width 78 height 15
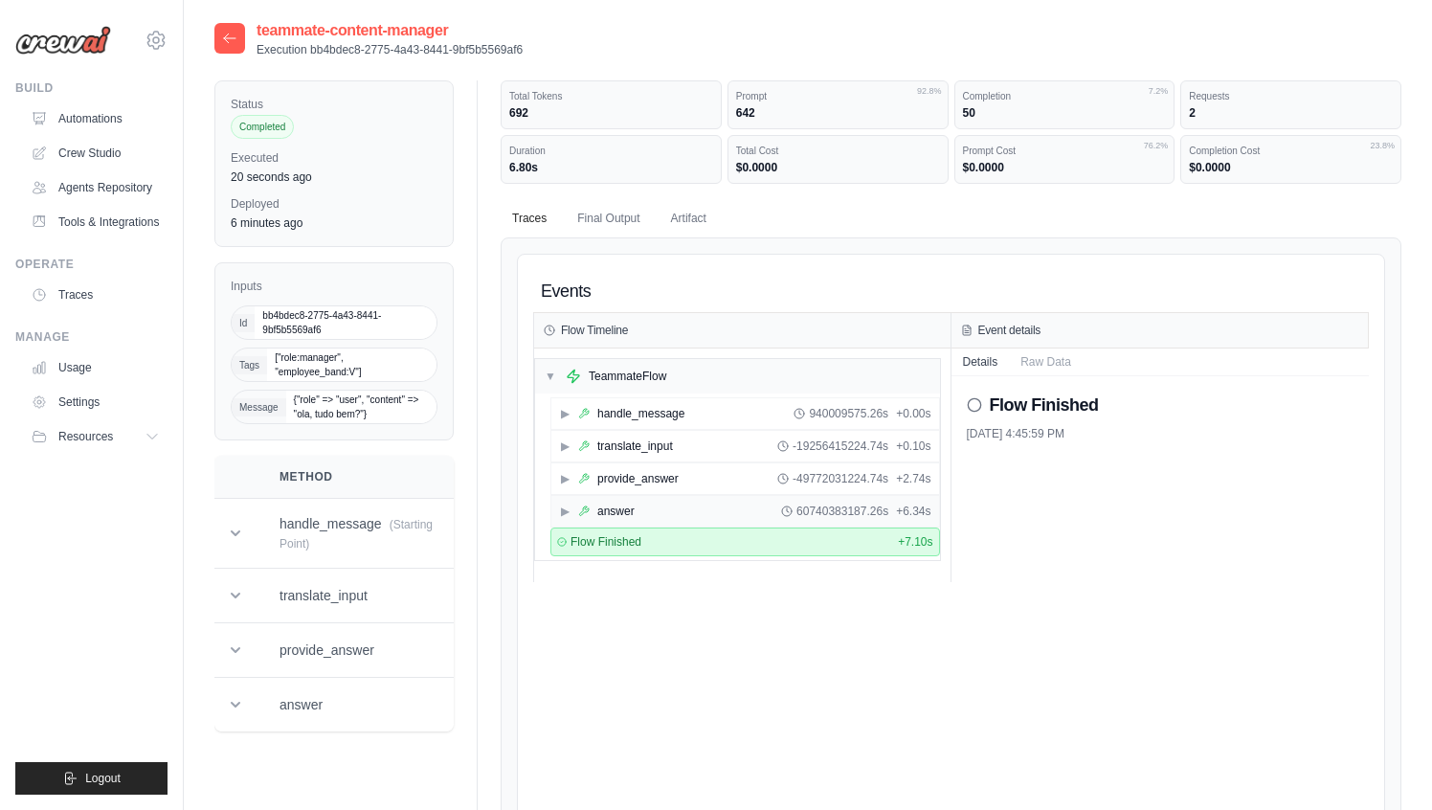
click at [631, 508] on div "answer" at bounding box center [615, 510] width 37 height 15
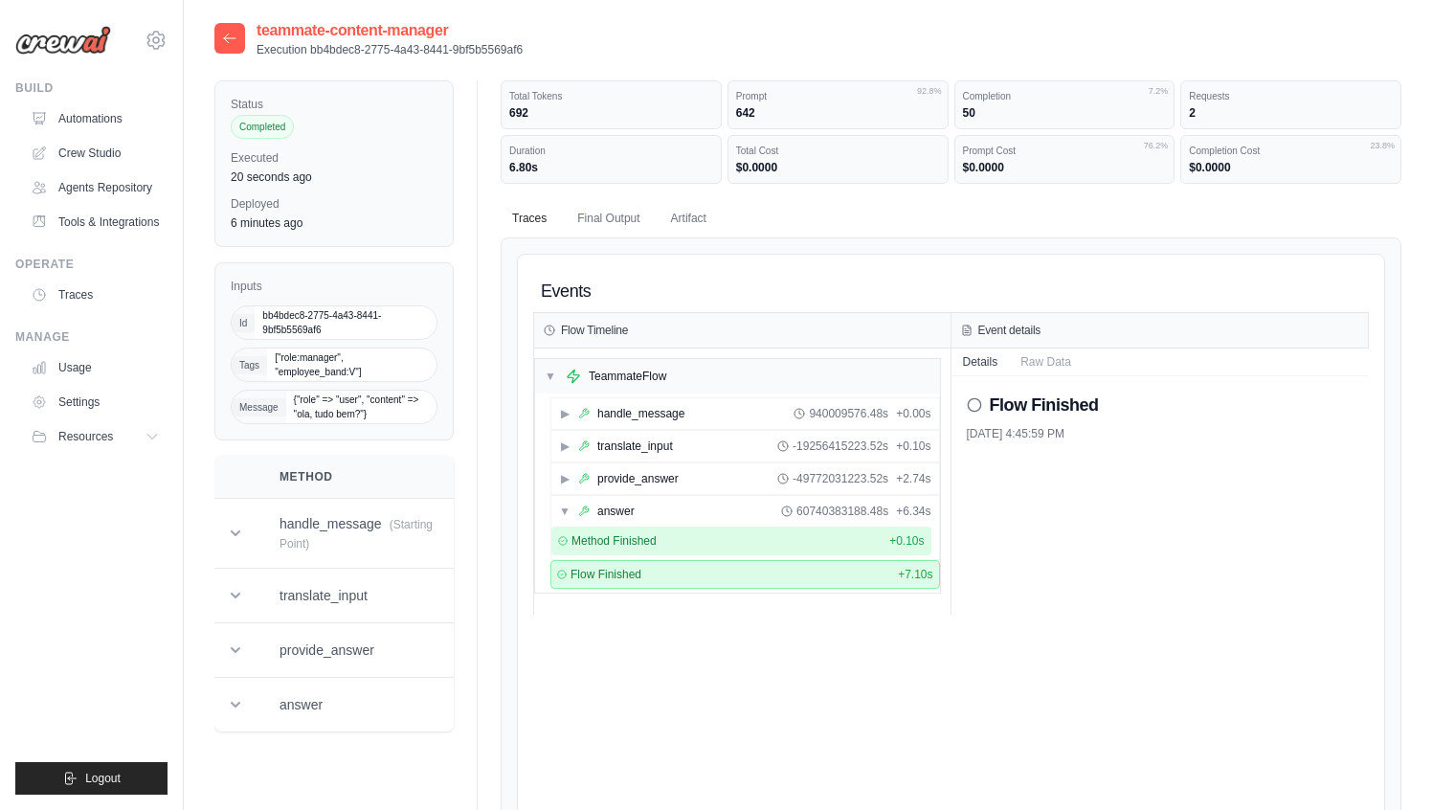
click at [634, 544] on span "Method Finished" at bounding box center [613, 540] width 85 height 15
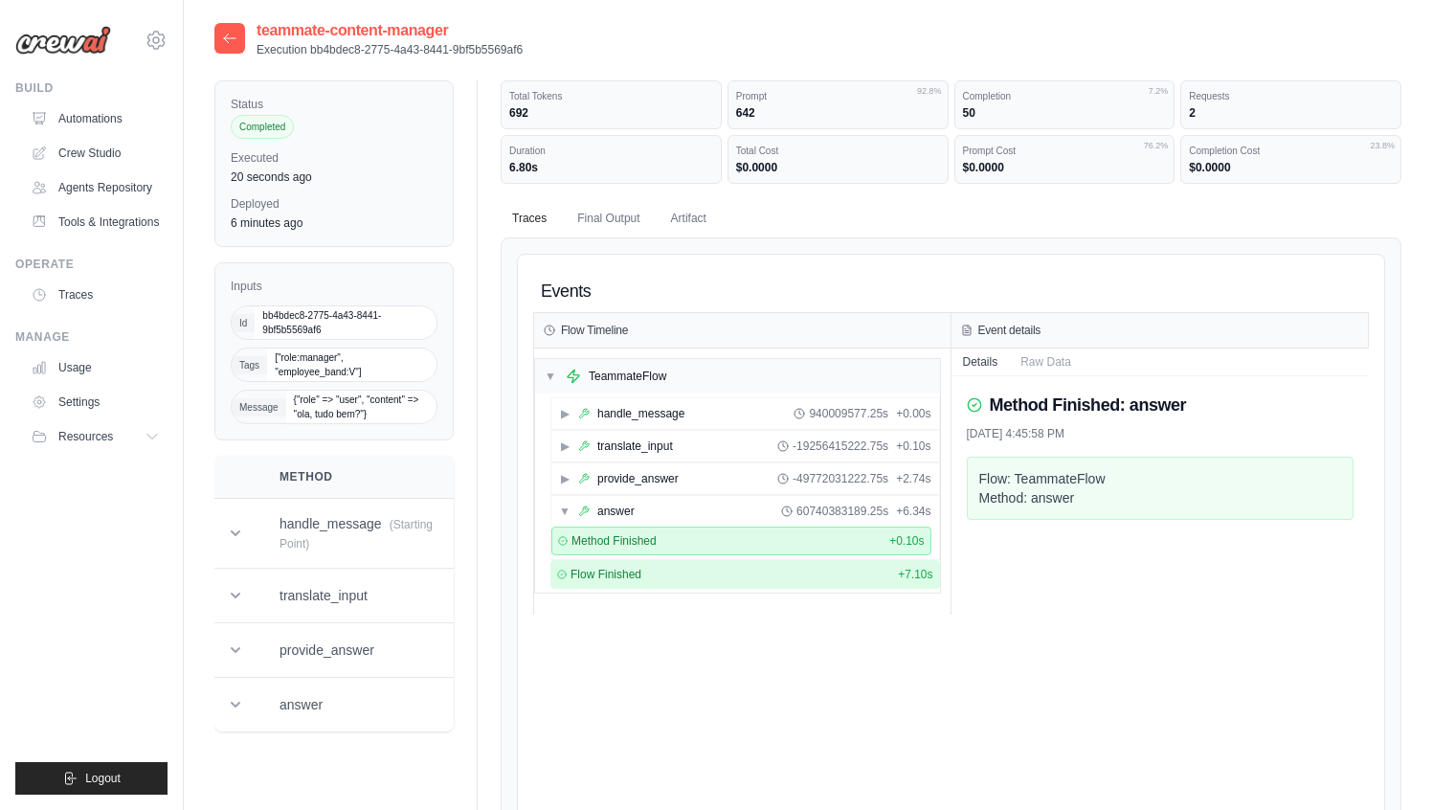
click at [640, 570] on span "Flow Finished" at bounding box center [605, 574] width 71 height 15
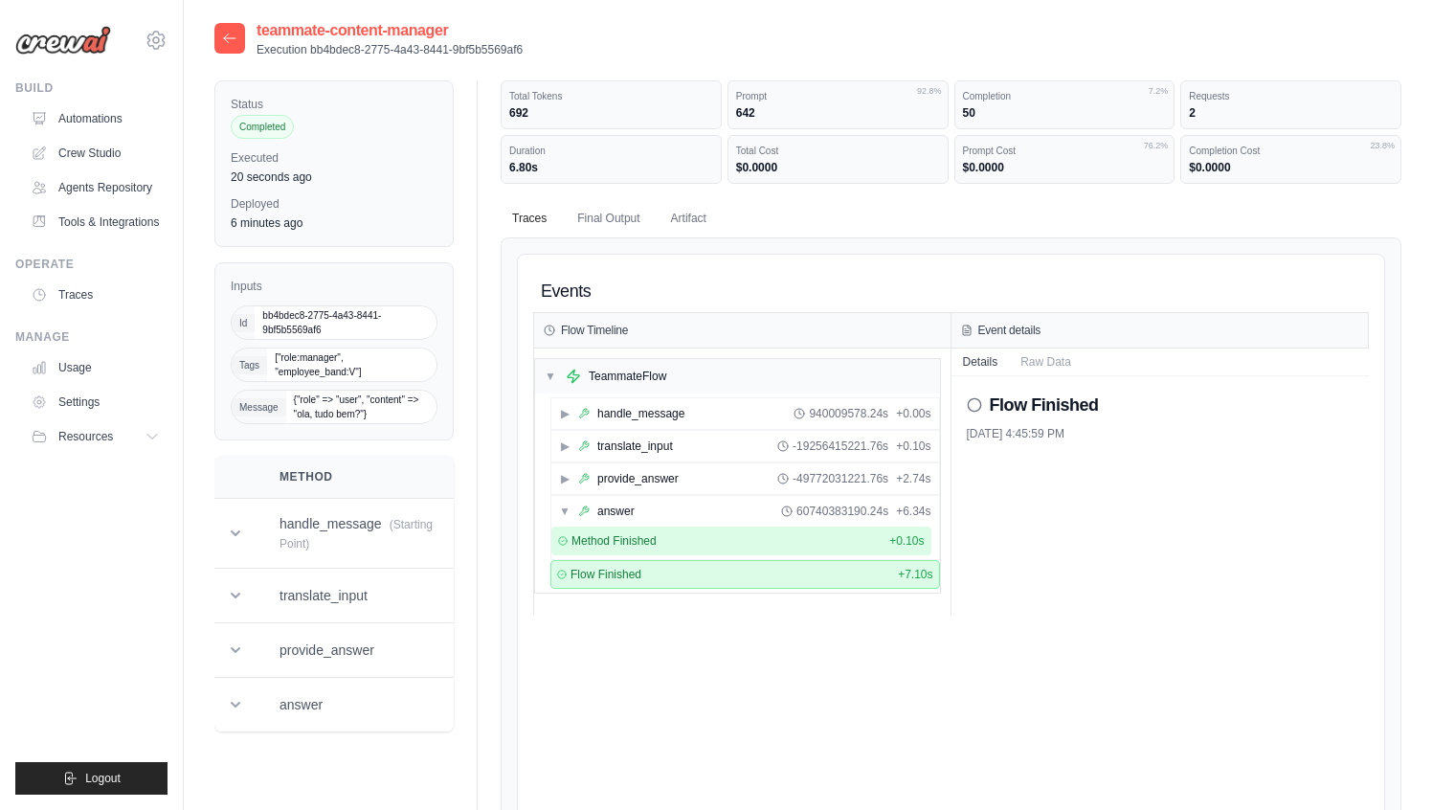
click at [649, 544] on span "Method Finished" at bounding box center [613, 540] width 85 height 15
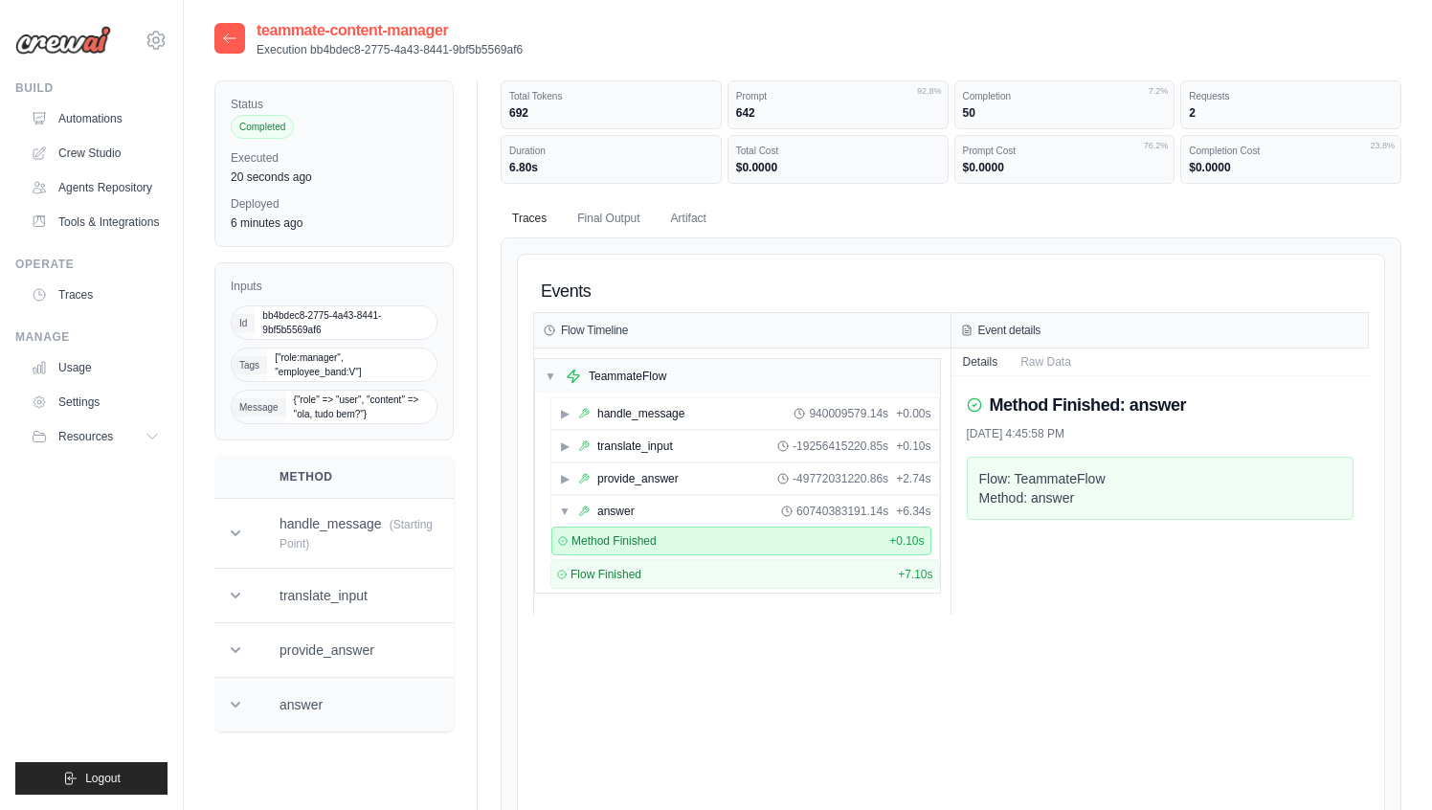
click at [313, 696] on td "answer" at bounding box center [356, 705] width 199 height 55
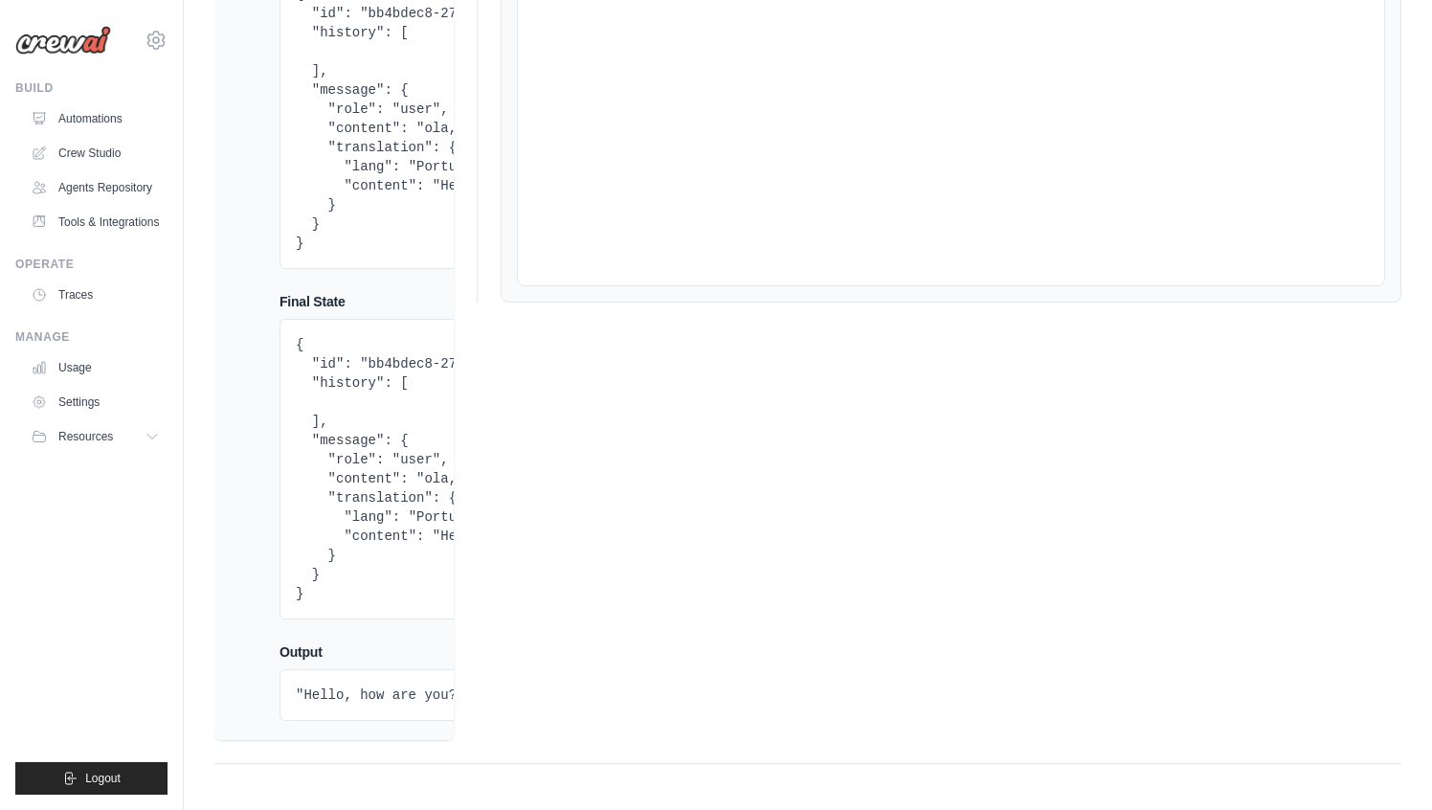
scroll to position [849, 0]
drag, startPoint x: 452, startPoint y: 664, endPoint x: 548, endPoint y: 679, distance: 97.7
click at [548, 679] on div "Status Completed Executed 20 seconds ago Deployed 6 minutes ago Inputs Id bb4bd…" at bounding box center [807, 17] width 1187 height 1493
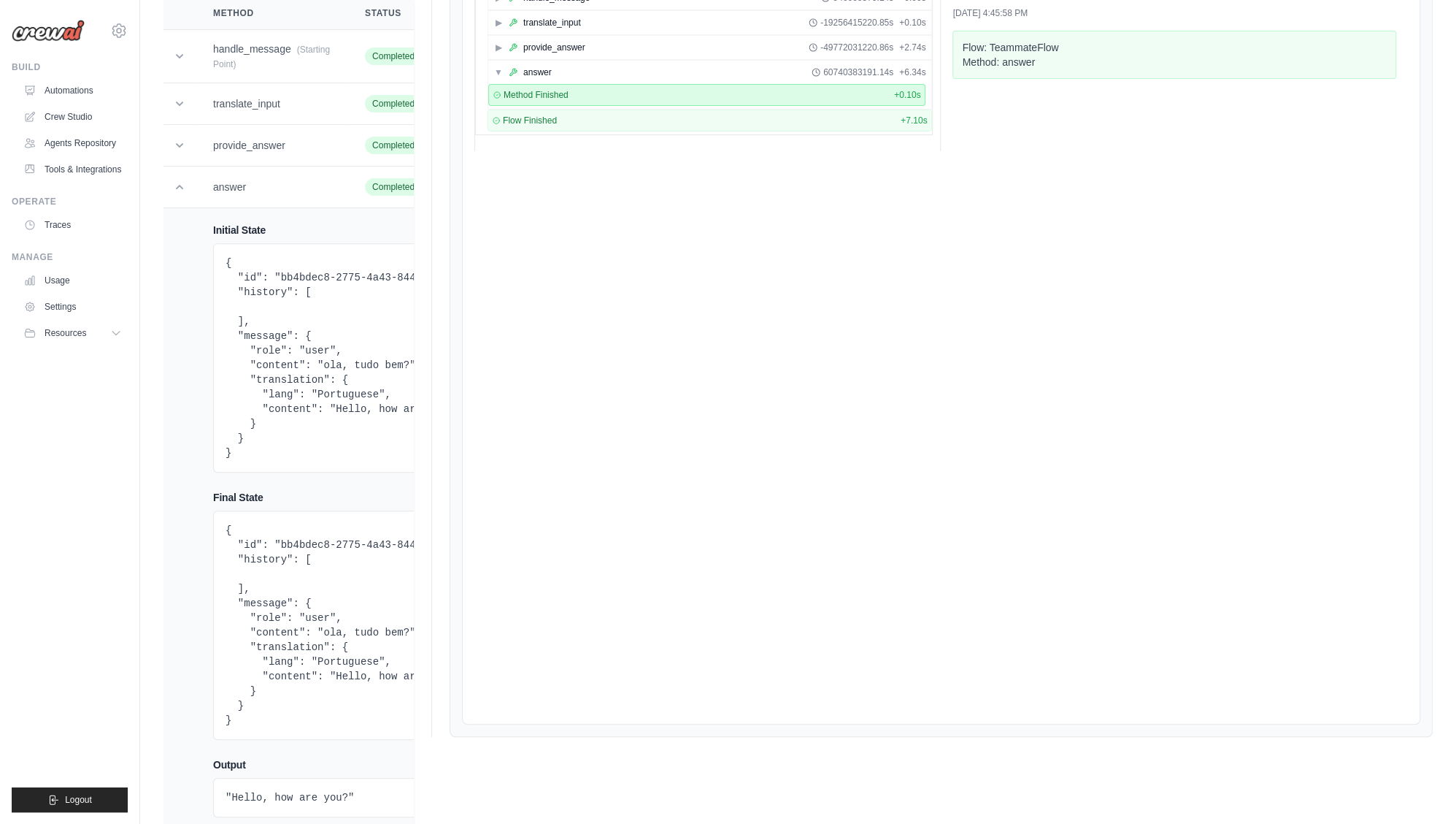
scroll to position [403, 0]
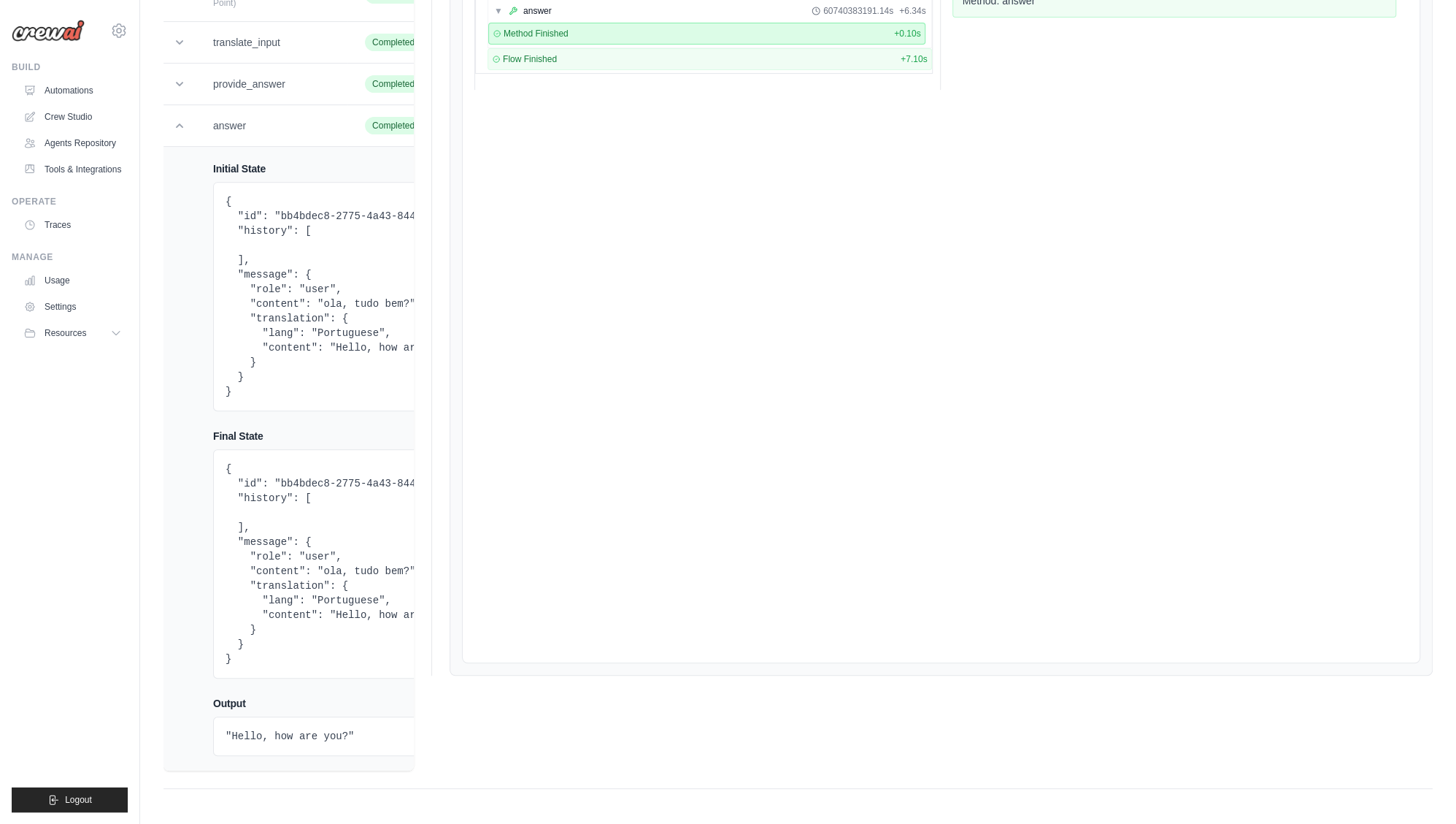
click at [287, 617] on pre ""Hello, how are you?"" at bounding box center [378, 735] width 306 height 14
click at [259, 545] on pre "{ "id": "bb4bdec8-2775-4a43-8441-9bf5b5569af6", "history": [ ], "message": { "r…" at bounding box center [378, 564] width 306 height 204
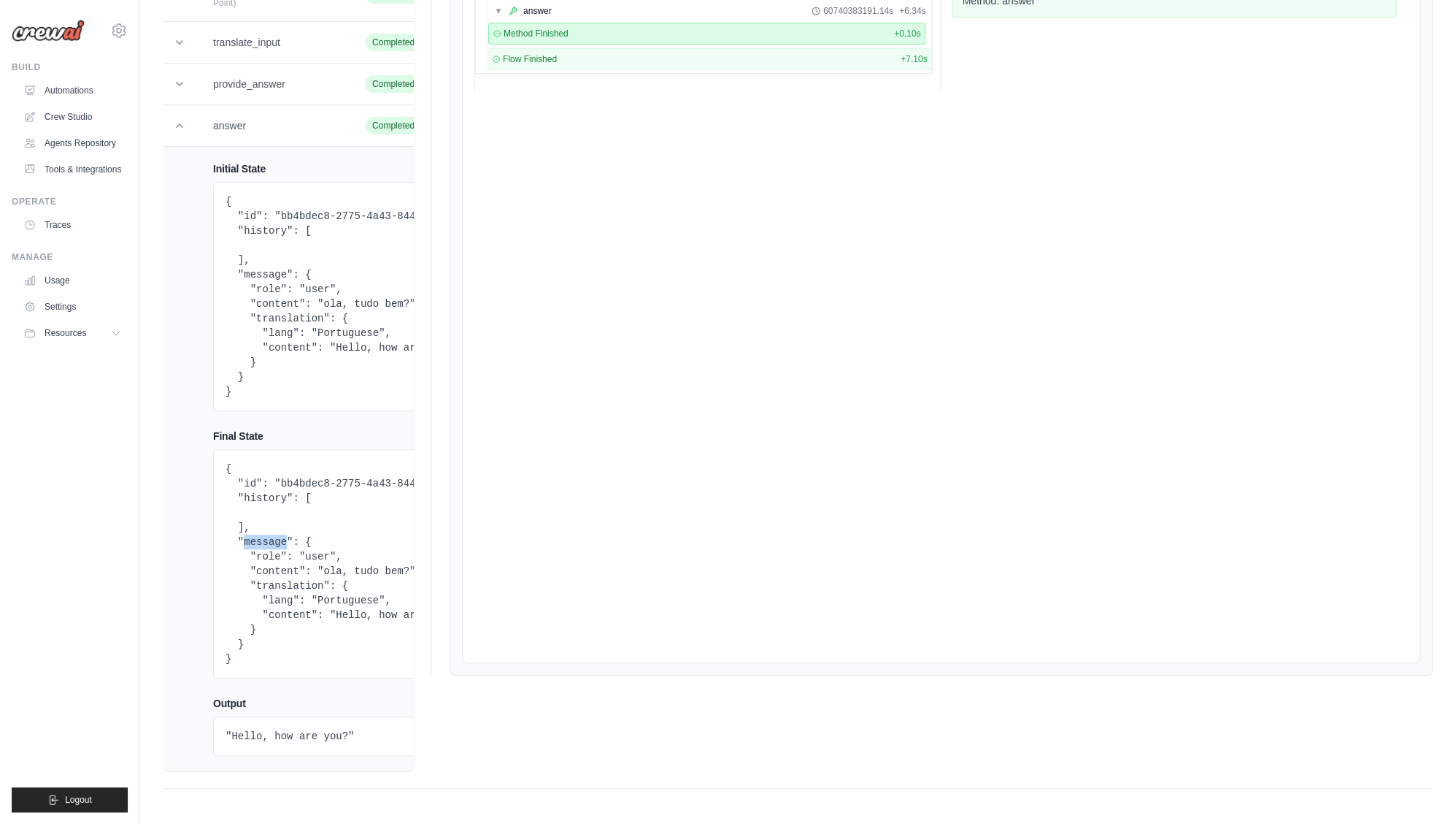
click at [262, 561] on pre "{ "id": "bb4bdec8-2775-4a43-8441-9bf5b5569af6", "history": [ ], "message": { "r…" at bounding box center [378, 564] width 306 height 204
click at [268, 542] on pre "{ "id": "bb4bdec8-2775-4a43-8441-9bf5b5569af6", "history": [ ], "message": { "r…" at bounding box center [378, 564] width 306 height 204
click at [239, 542] on pre "{ "id": "bb4bdec8-2775-4a43-8441-9bf5b5569af6", "history": [ ], "message": { "r…" at bounding box center [378, 564] width 306 height 204
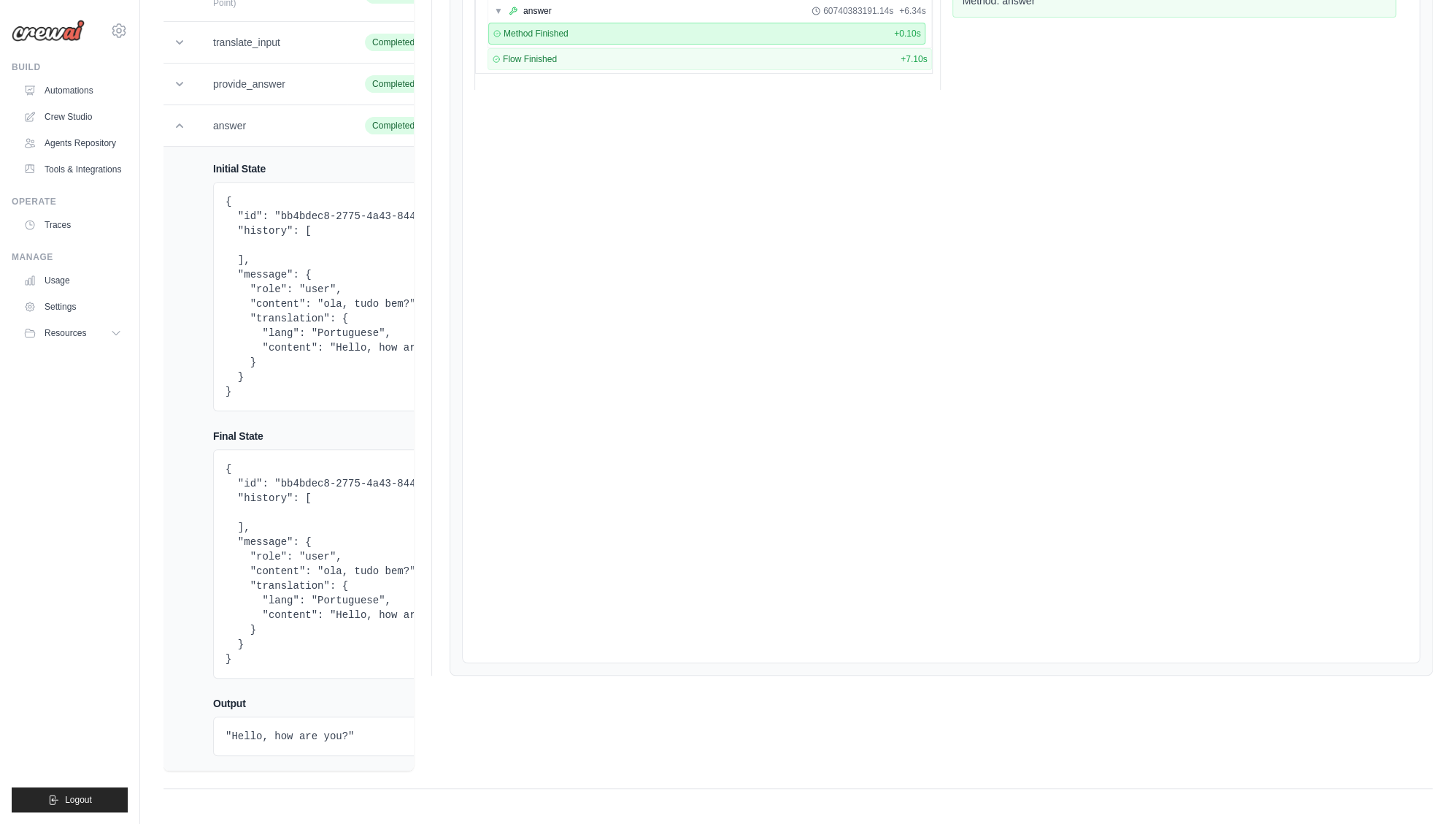
click at [314, 568] on pre "{ "id": "bb4bdec8-2775-4a43-8441-9bf5b5569af6", "history": [ ], "message": { "r…" at bounding box center [378, 564] width 306 height 204
click at [318, 560] on pre "{ "id": "bb4bdec8-2775-4a43-8441-9bf5b5569af6", "history": [ ], "message": { "r…" at bounding box center [378, 564] width 306 height 204
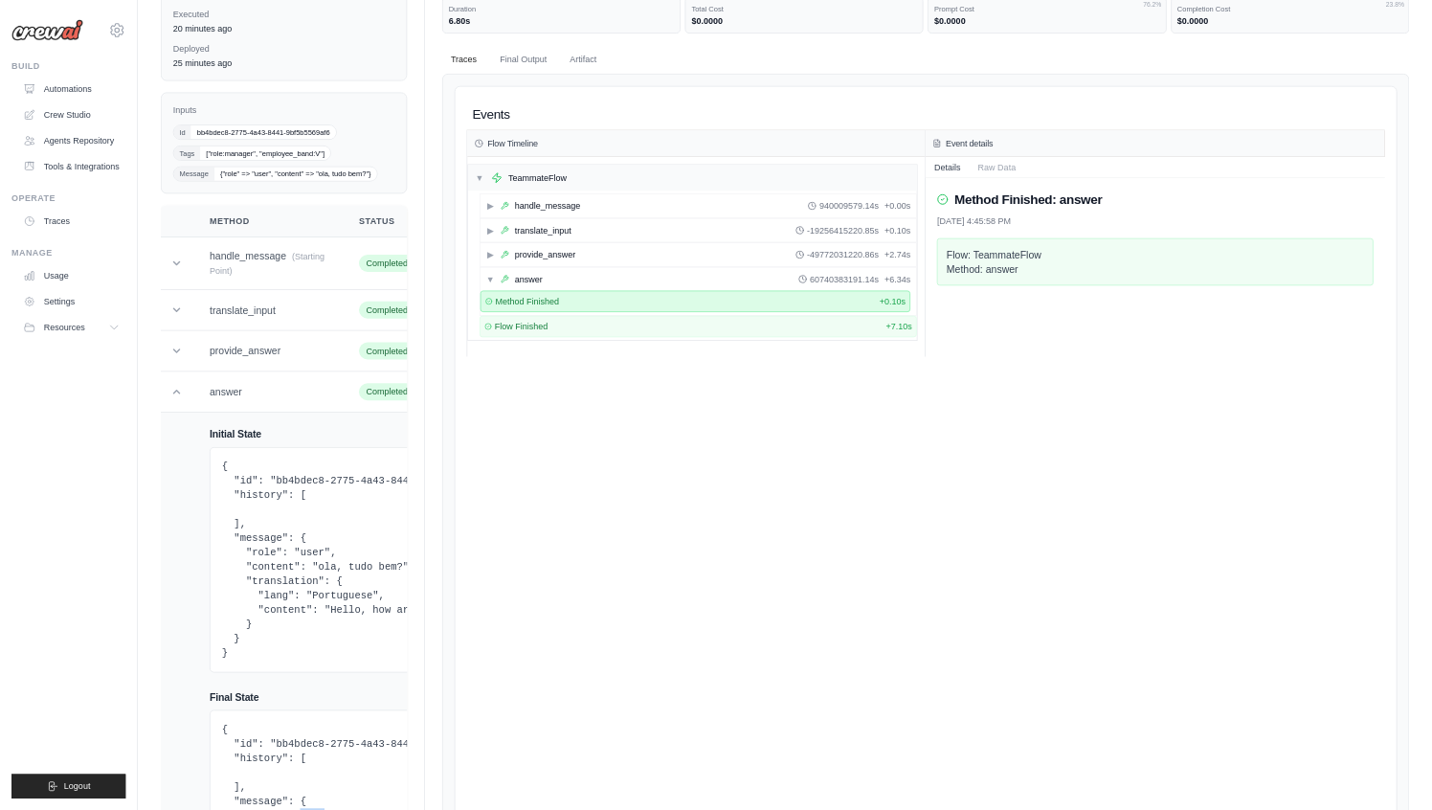
scroll to position [0, 0]
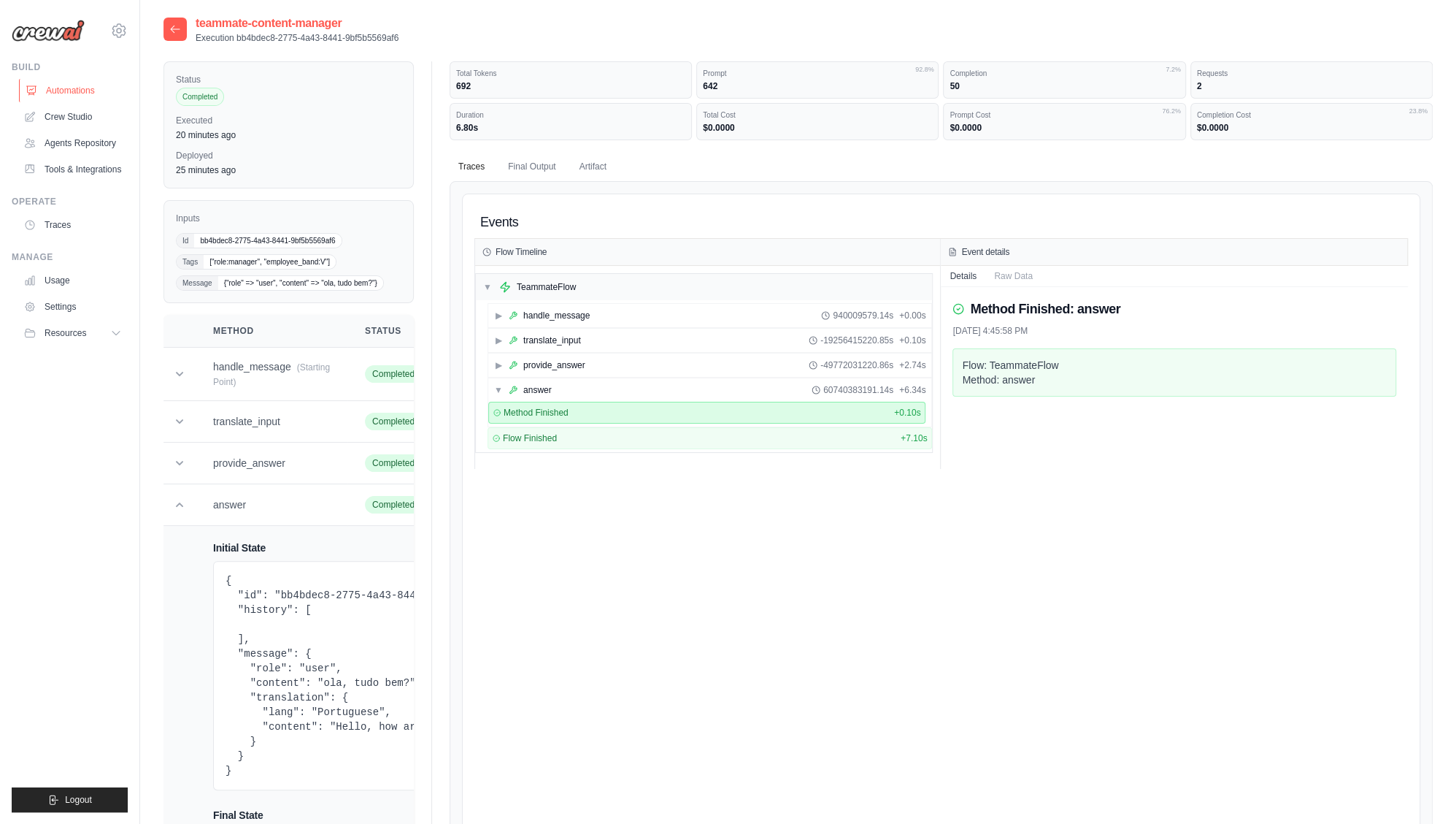
click at [61, 94] on link "Automations" at bounding box center [74, 90] width 111 height 24
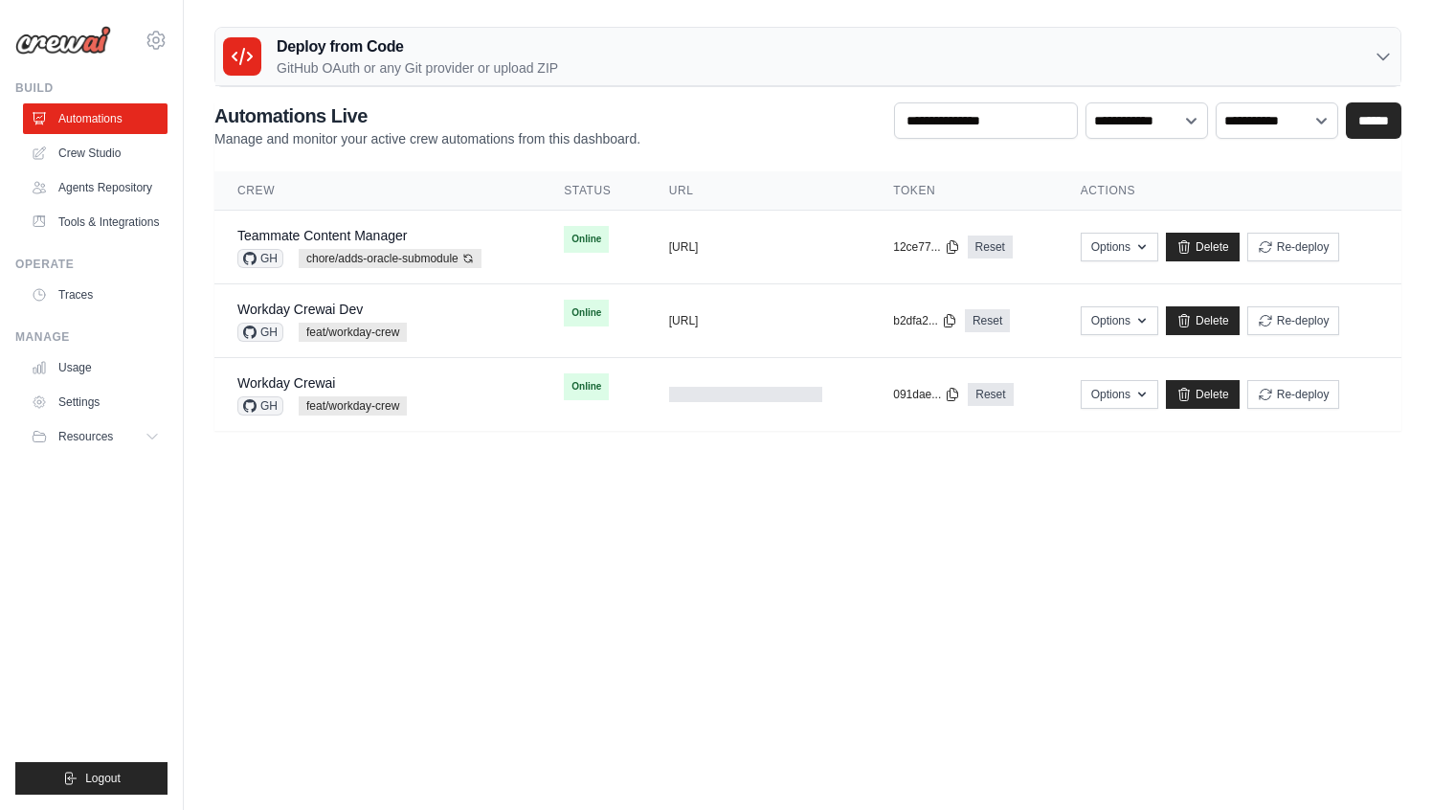
click at [634, 719] on body "mateus@crewai.com CrewAI - personal AMBEV - DTC AB InBev - GHQ" at bounding box center [716, 405] width 1432 height 810
